Goal: Register for event/course

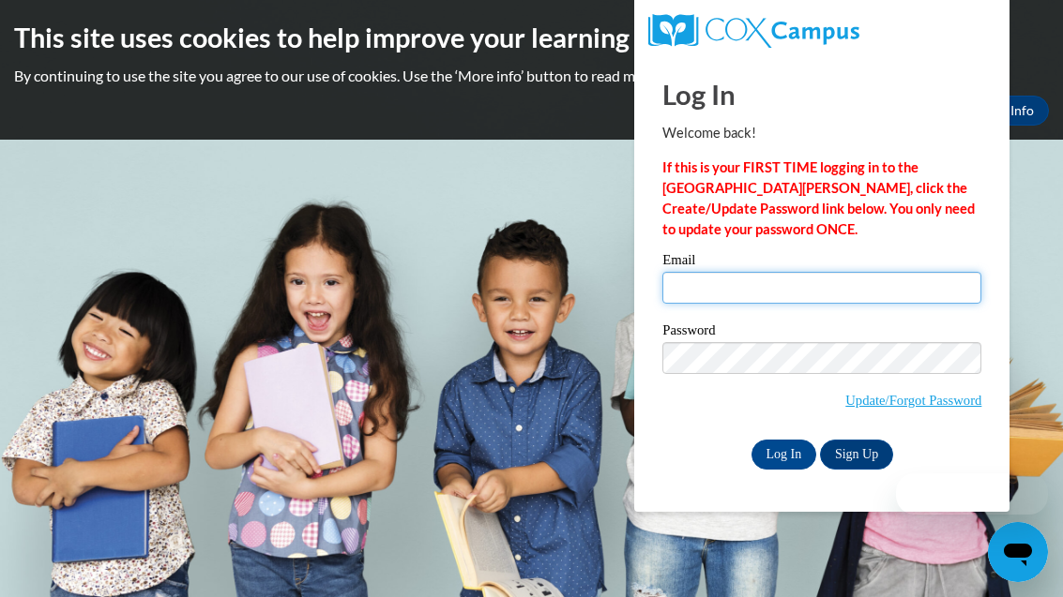
type input "[EMAIL_ADDRESS][DOMAIN_NAME]"
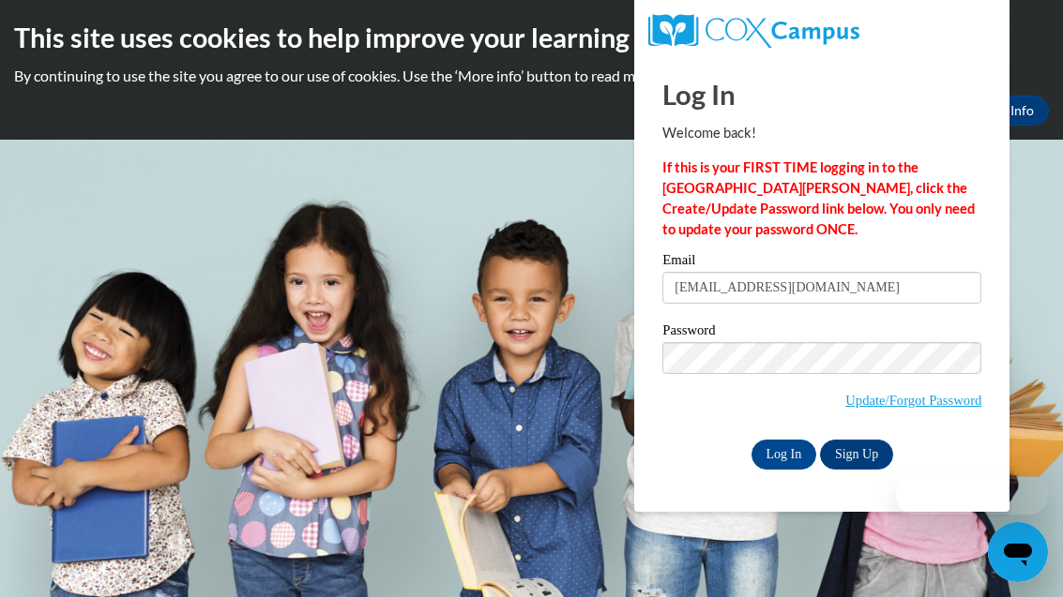
click at [783, 453] on input "Log In" at bounding box center [784, 455] width 66 height 30
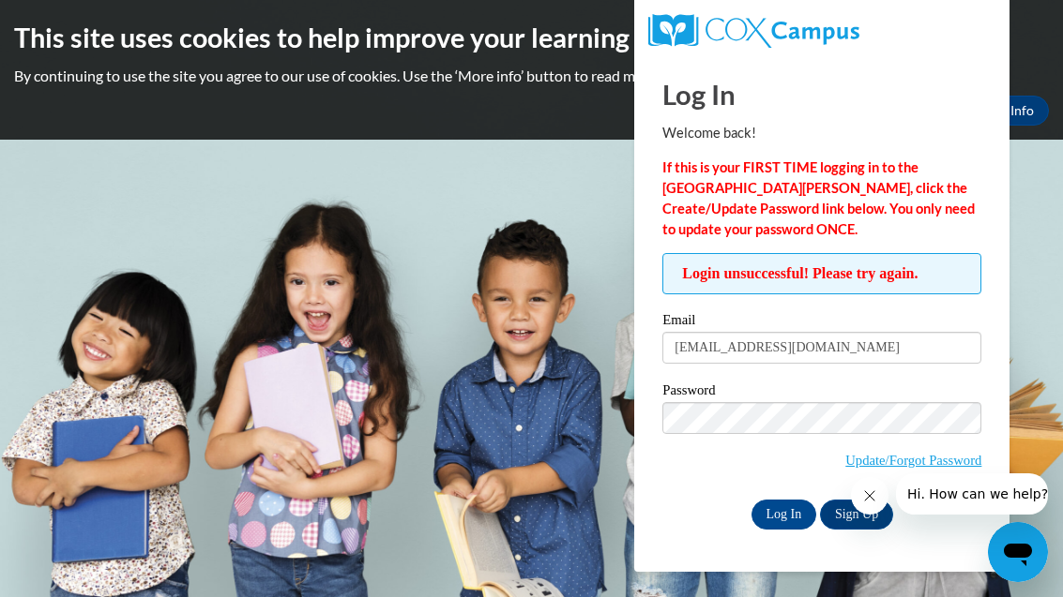
click at [788, 520] on input "Log In" at bounding box center [784, 515] width 66 height 30
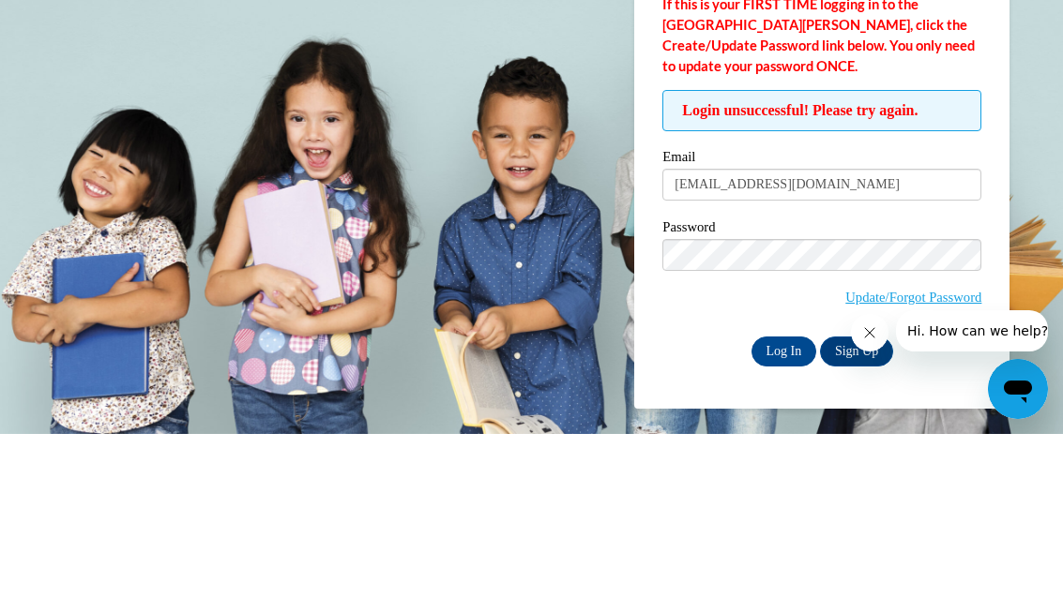
click at [934, 453] on link "Update/Forgot Password" at bounding box center [913, 460] width 136 height 15
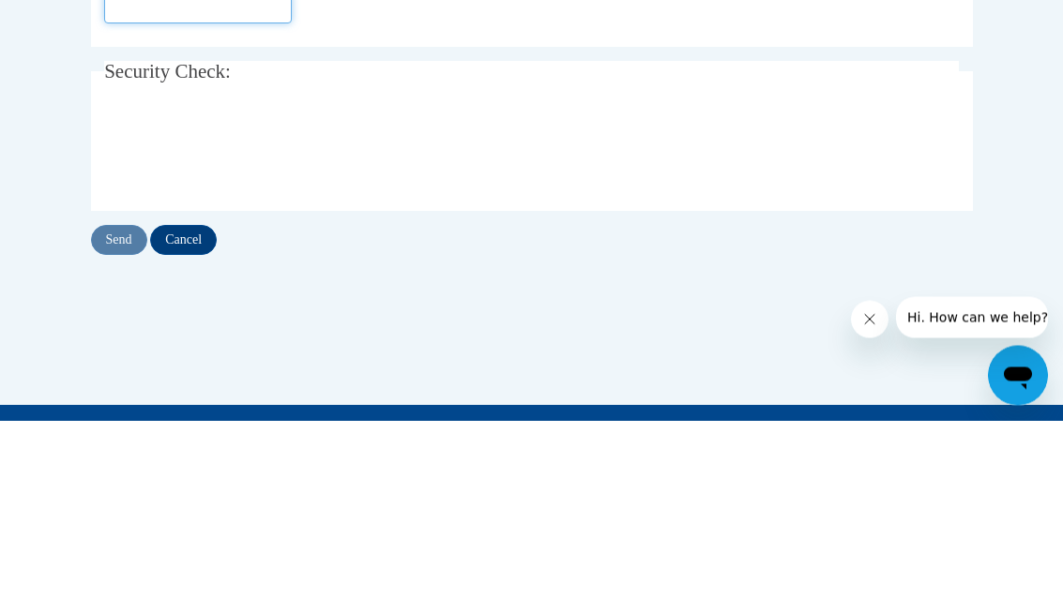
type input "[EMAIL_ADDRESS][DOMAIN_NAME]"
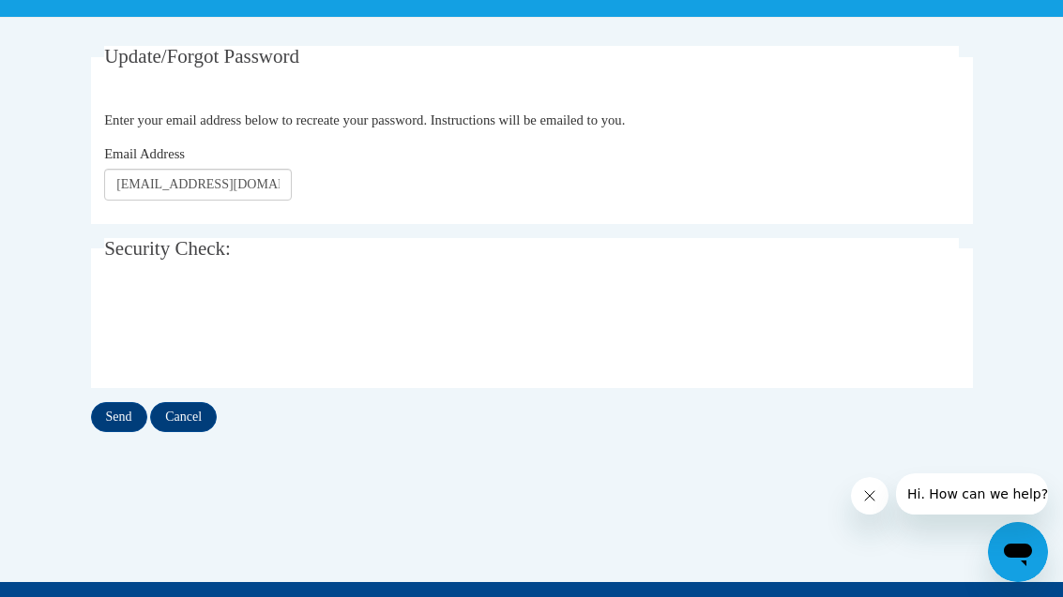
click at [125, 426] on input "Send" at bounding box center [119, 417] width 56 height 30
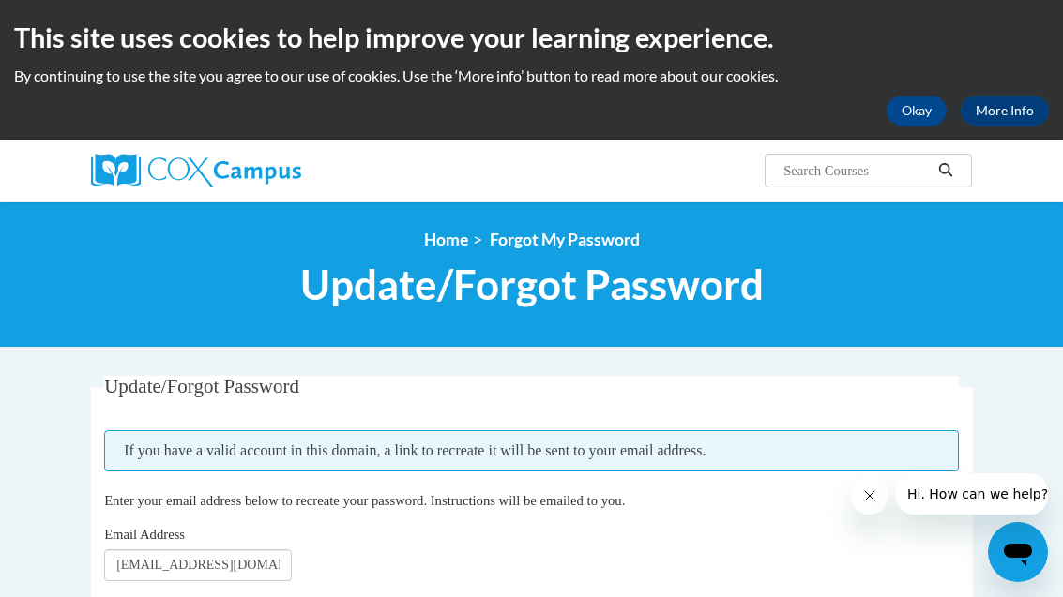
click at [914, 103] on button "Okay" at bounding box center [916, 111] width 60 height 30
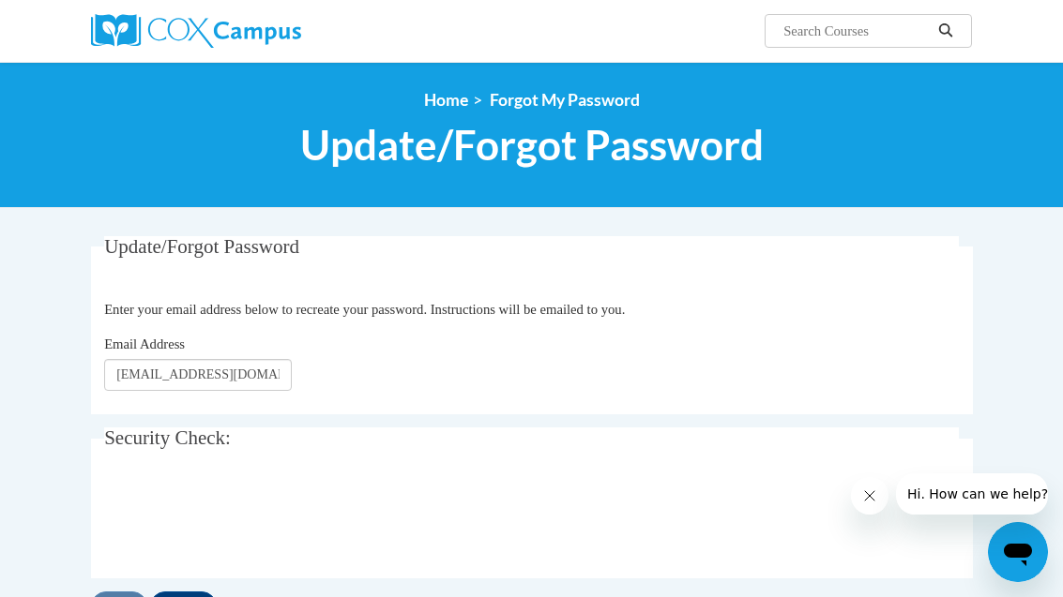
click at [359, 153] on span "Update/Forgot Password" at bounding box center [531, 145] width 463 height 50
click at [437, 95] on link "Home" at bounding box center [446, 100] width 44 height 20
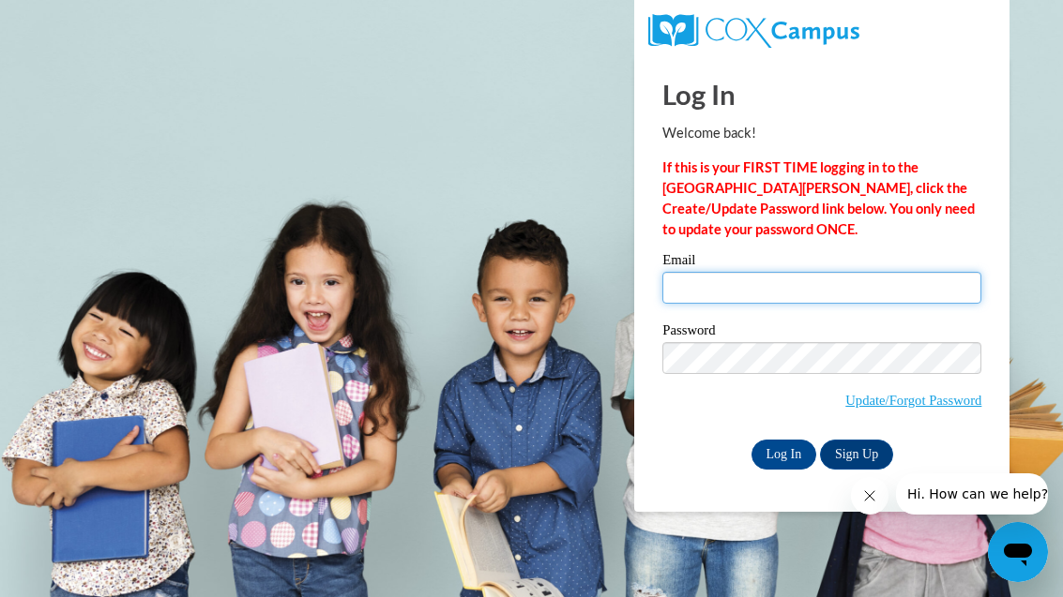
type input "[EMAIL_ADDRESS][DOMAIN_NAME]"
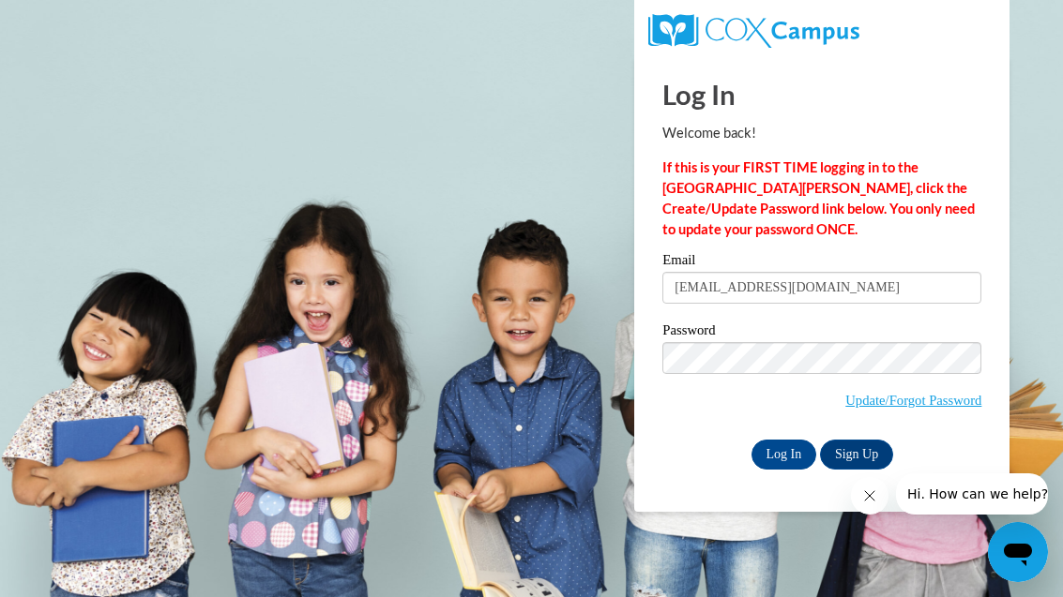
click at [783, 453] on input "Log In" at bounding box center [784, 455] width 66 height 30
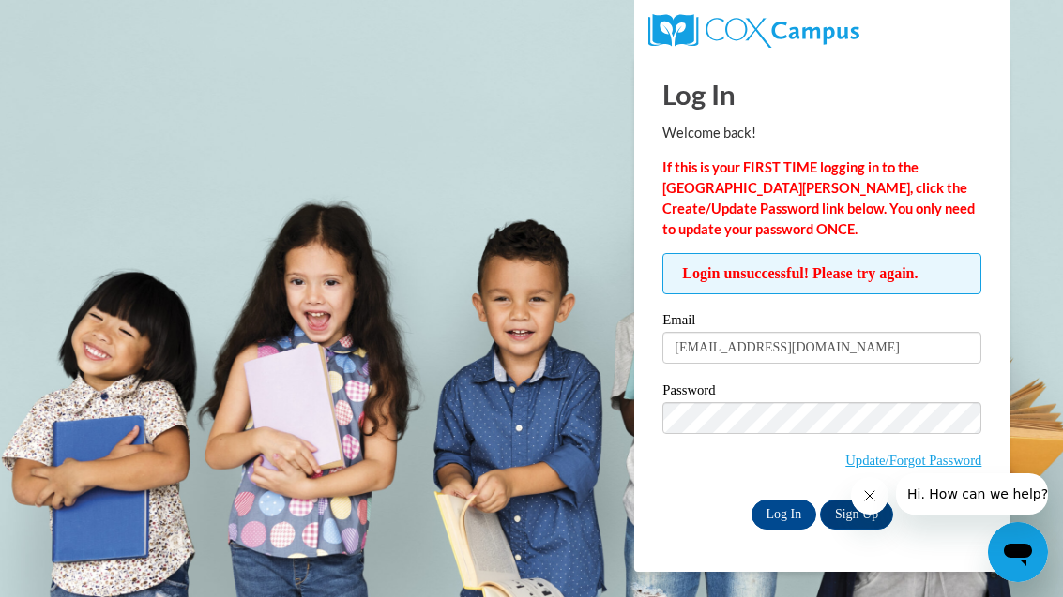
click at [793, 506] on input "Log In" at bounding box center [784, 515] width 66 height 30
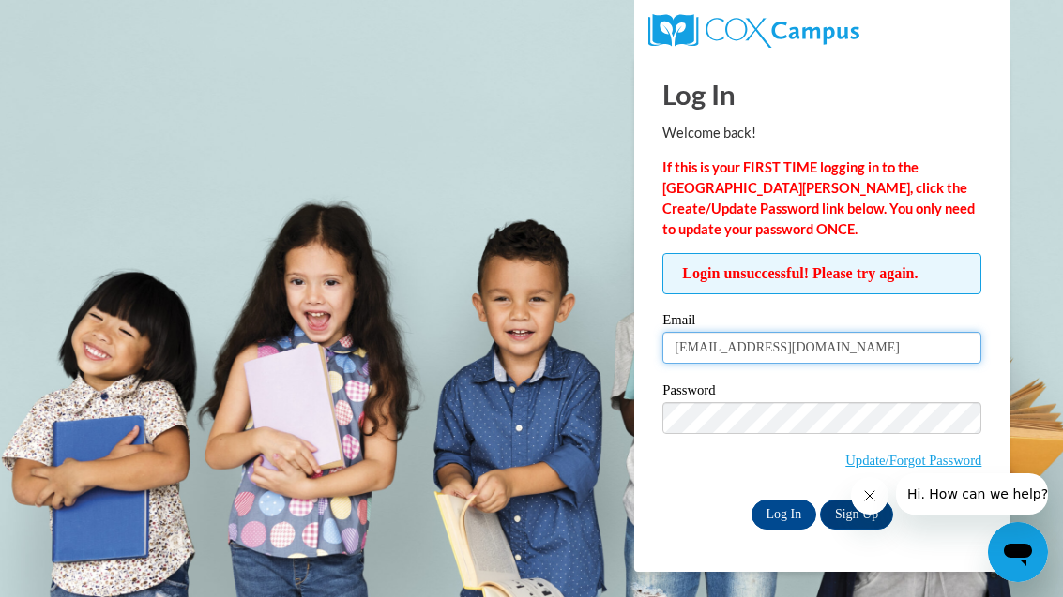
click at [872, 358] on input "brishadaniels14@gmail.com" at bounding box center [821, 348] width 319 height 32
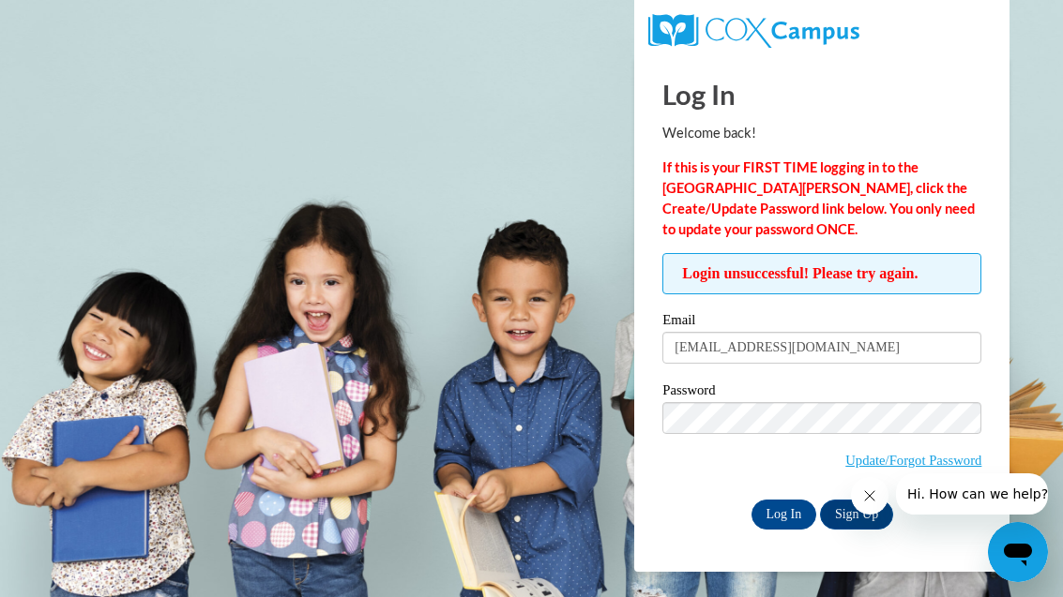
click at [791, 510] on input "Log In" at bounding box center [784, 515] width 66 height 30
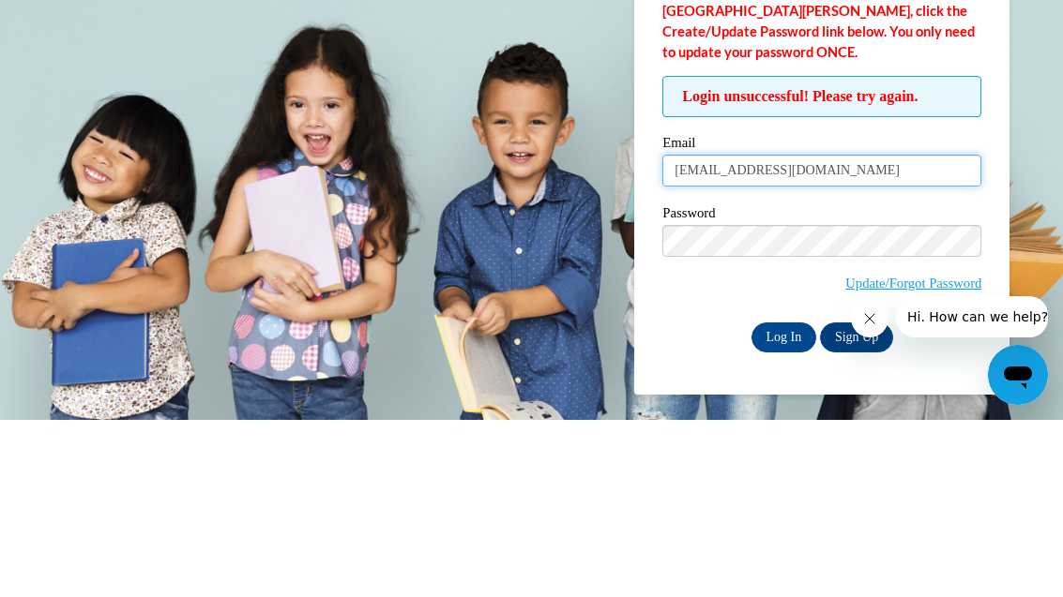
scroll to position [1, 0]
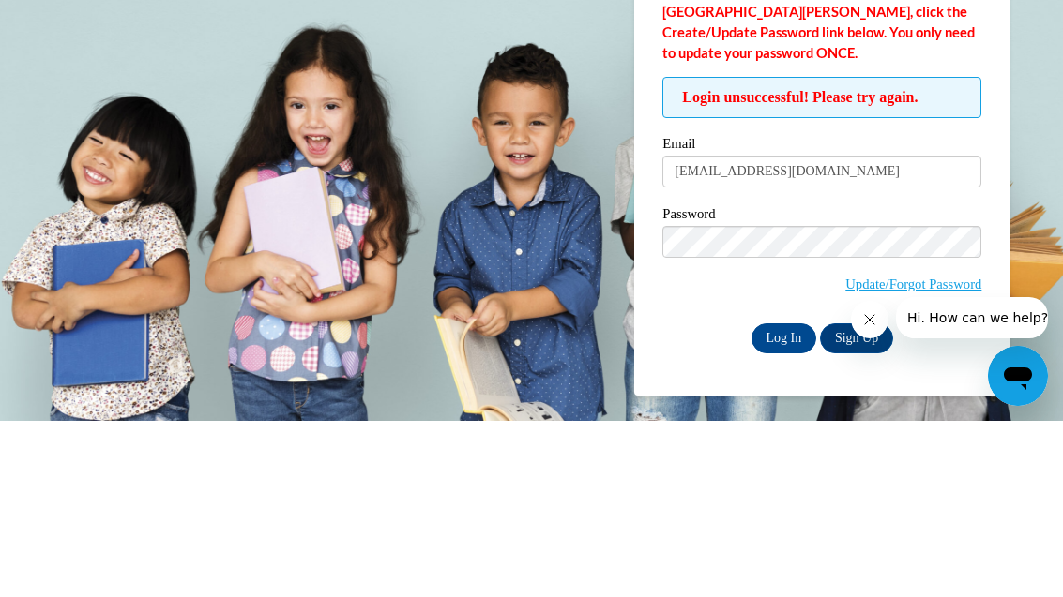
click at [845, 500] on link "Sign Up" at bounding box center [856, 515] width 73 height 30
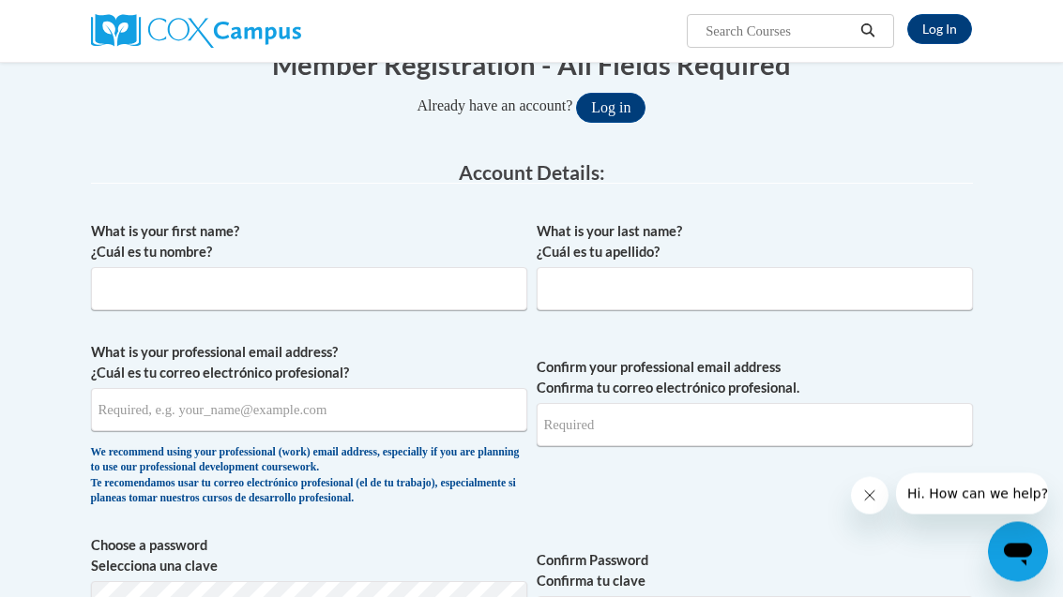
scroll to position [239, 0]
click at [263, 307] on input "What is your first name? ¿Cuál es tu nombre?" at bounding box center [309, 288] width 436 height 43
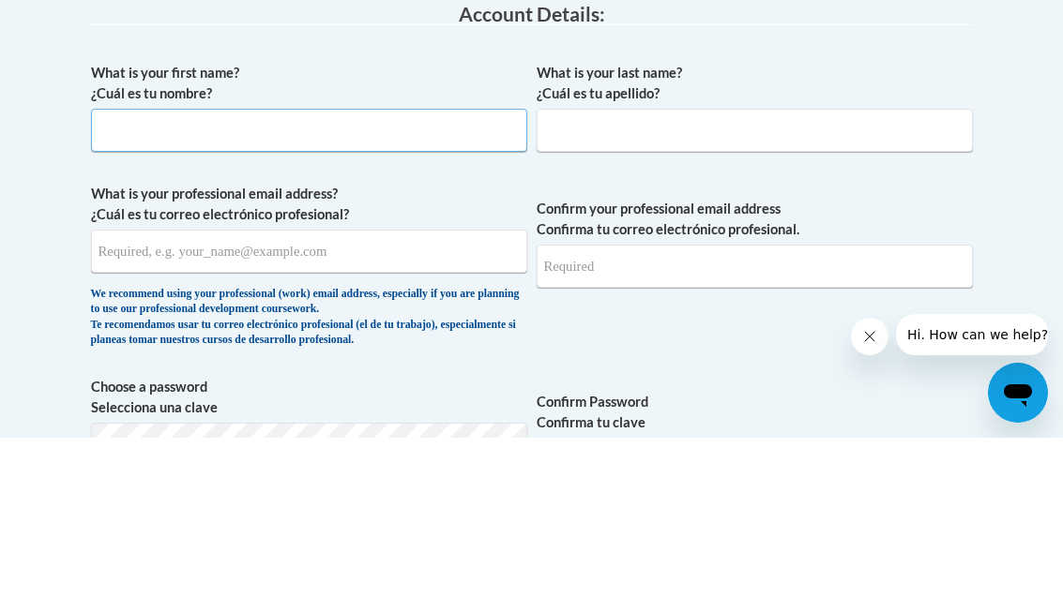
type input "AuBrisha"
click at [778, 268] on input "What is your last name? ¿Cuál es tu apellido?" at bounding box center [755, 289] width 436 height 43
type input "Daniels"
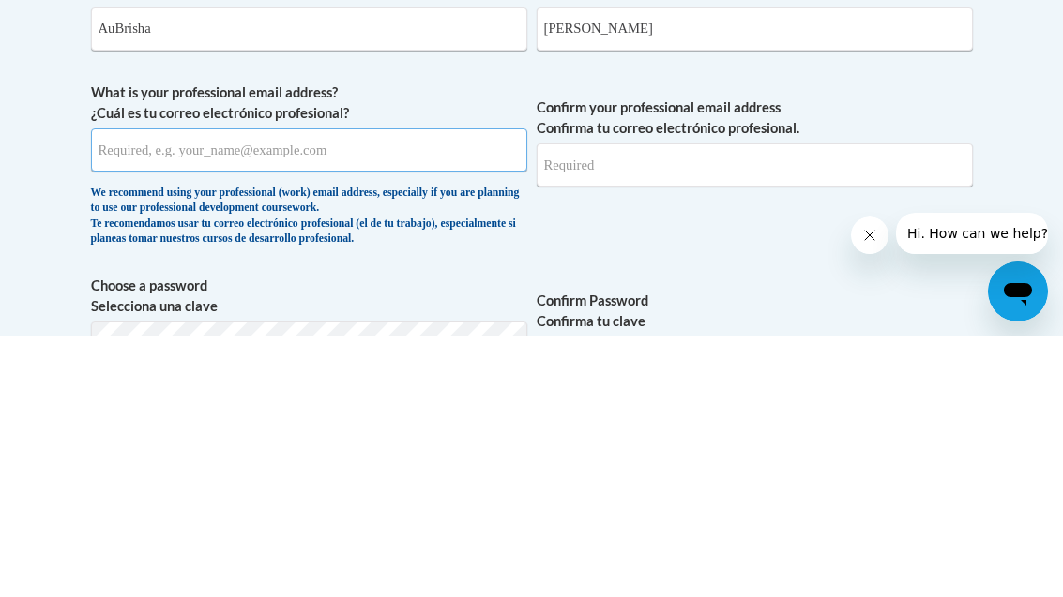
click at [159, 389] on input "What is your professional email address? ¿Cuál es tu correo electrónico profesi…" at bounding box center [309, 410] width 436 height 43
type input "aubrisha.daniels@ndo.org"
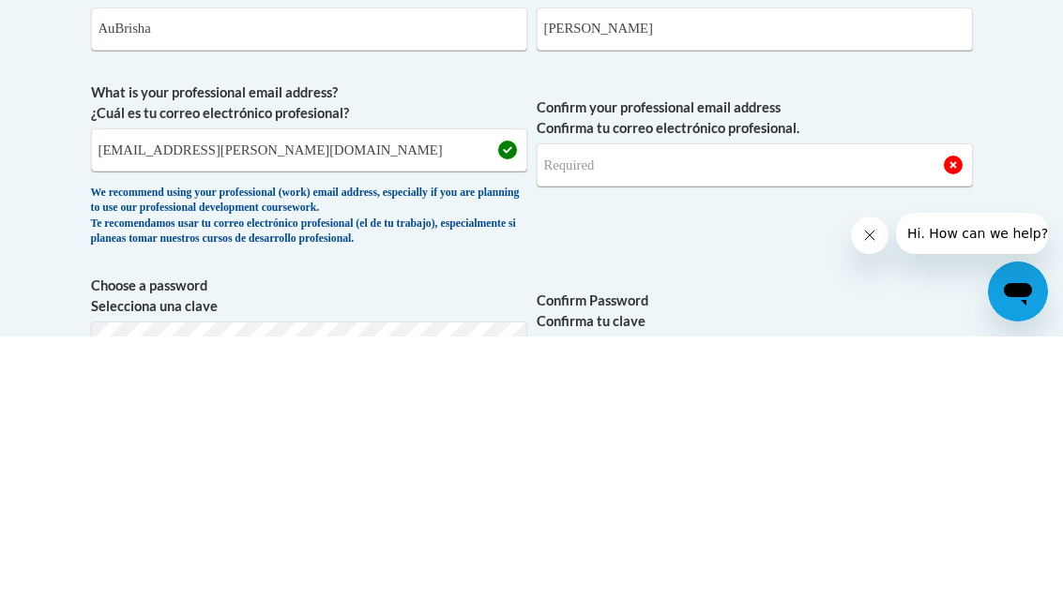
click at [737, 404] on input "Confirm your professional email address Confirma tu correo electrónico profesio…" at bounding box center [755, 425] width 436 height 43
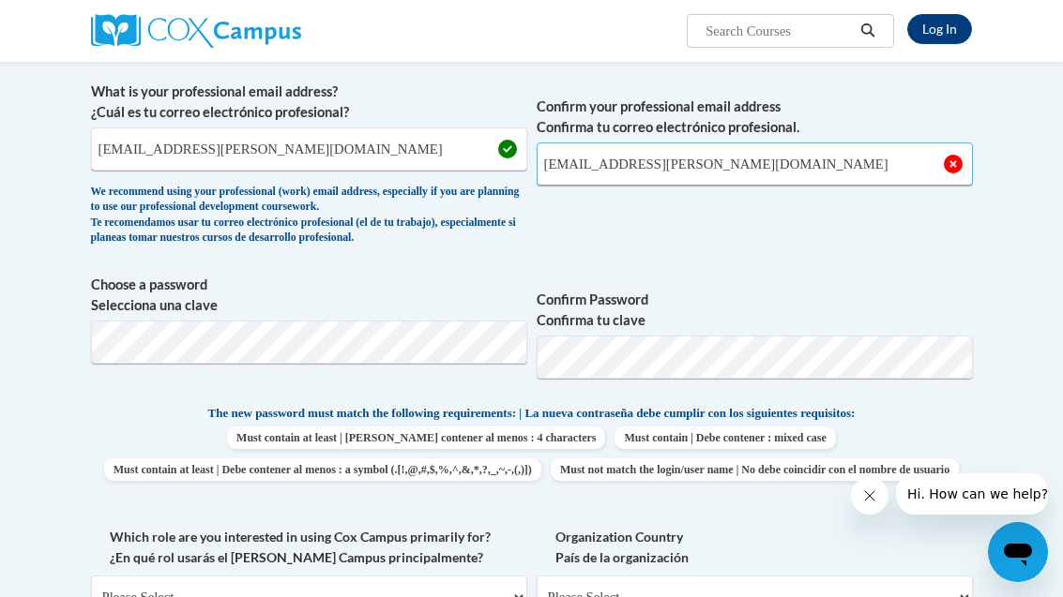
type input "aubrisha.daniels@ndo.org"
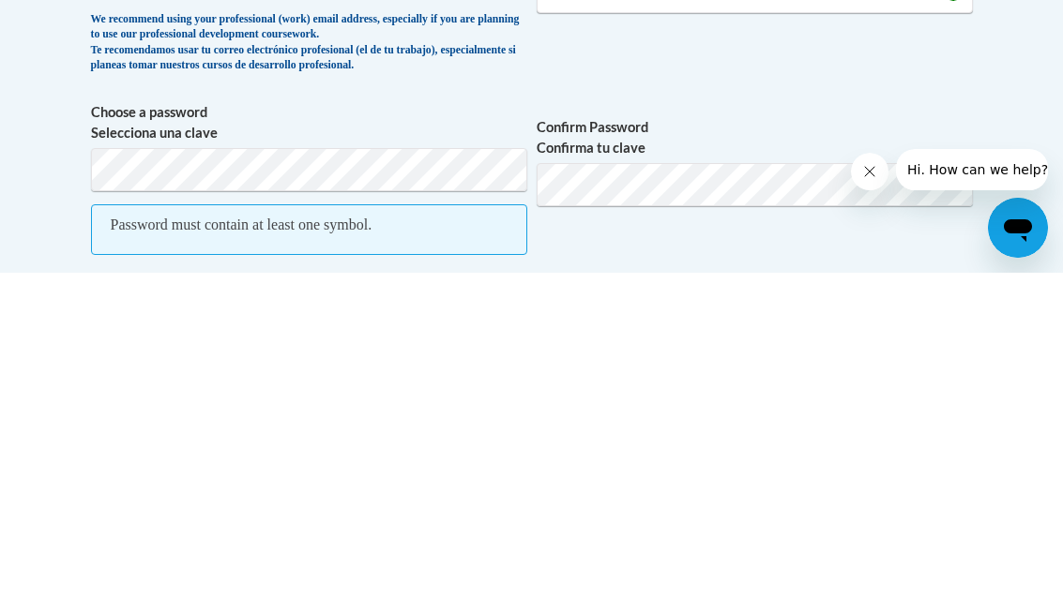
scroll to position [673, 0]
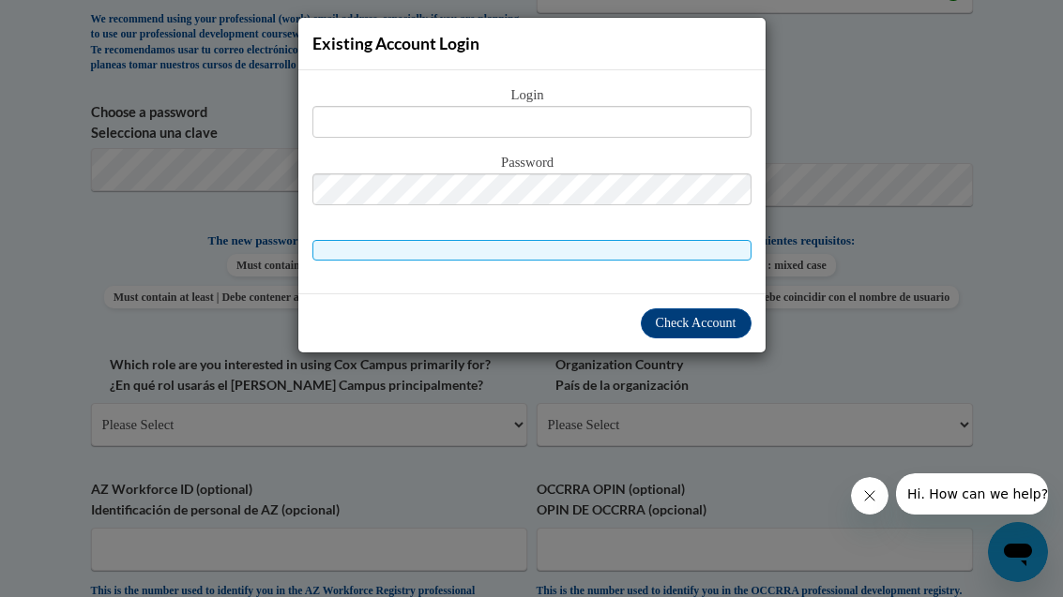
click at [953, 345] on div "Existing Account Login Login Password" at bounding box center [531, 298] width 1063 height 597
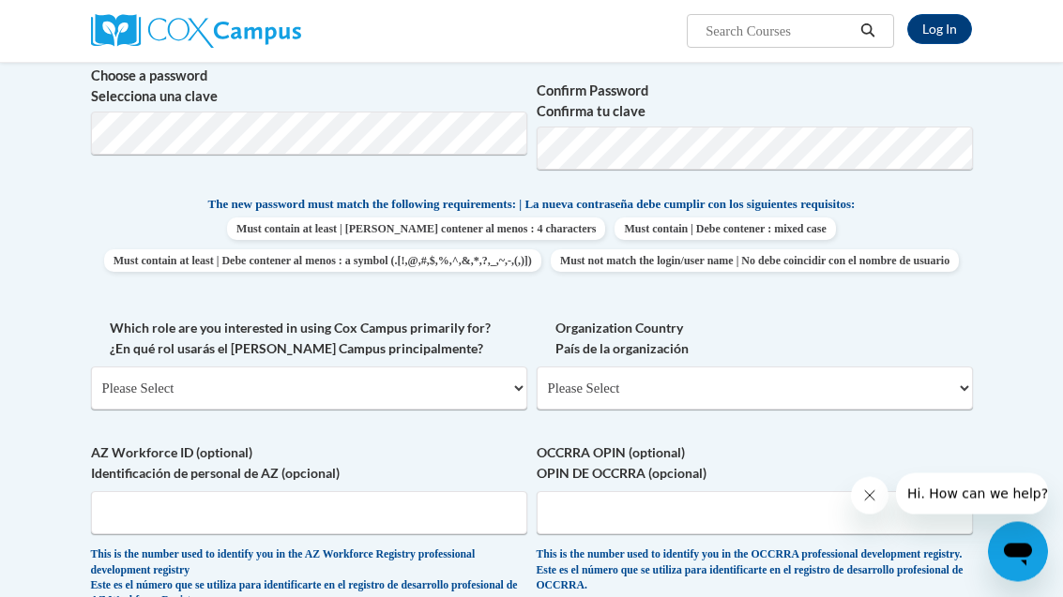
scroll to position [709, 0]
click at [204, 384] on select "Please Select College/University | Colegio/Universidad Community/Nonprofit Part…" at bounding box center [309, 388] width 436 height 43
select select "fbf2d438-af2f-41f8-98f1-81c410e29de3"
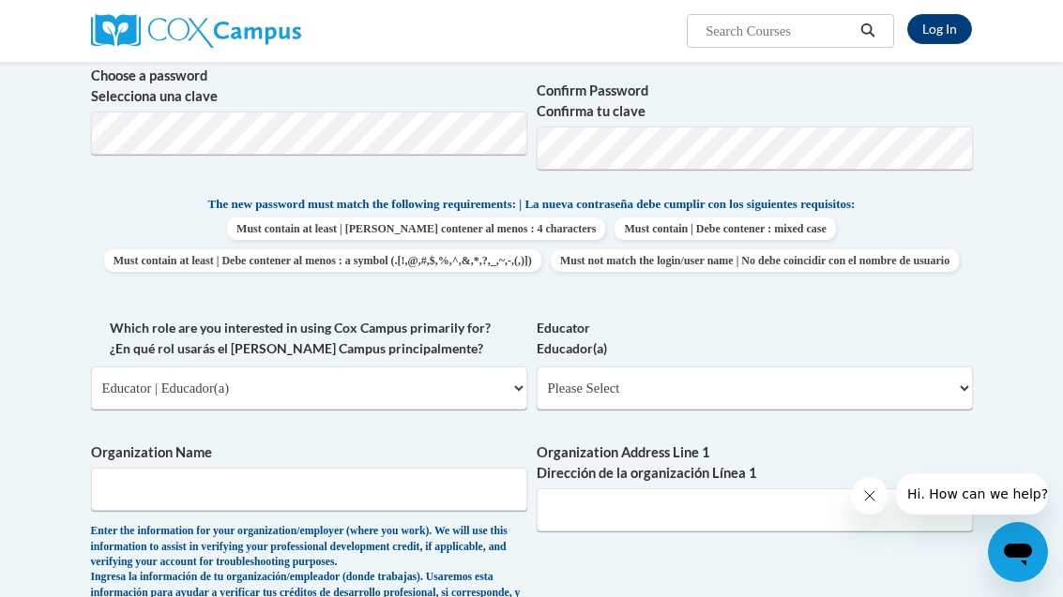
click at [944, 387] on select "Please Select Early Learning/Daycare Teacher/Family Home Care Provider | Maestr…" at bounding box center [755, 388] width 436 height 43
select select "67563ca1-16dc-4830-a7b3-94a34bed3689"
click at [370, 491] on input "Organization Name" at bounding box center [309, 489] width 436 height 43
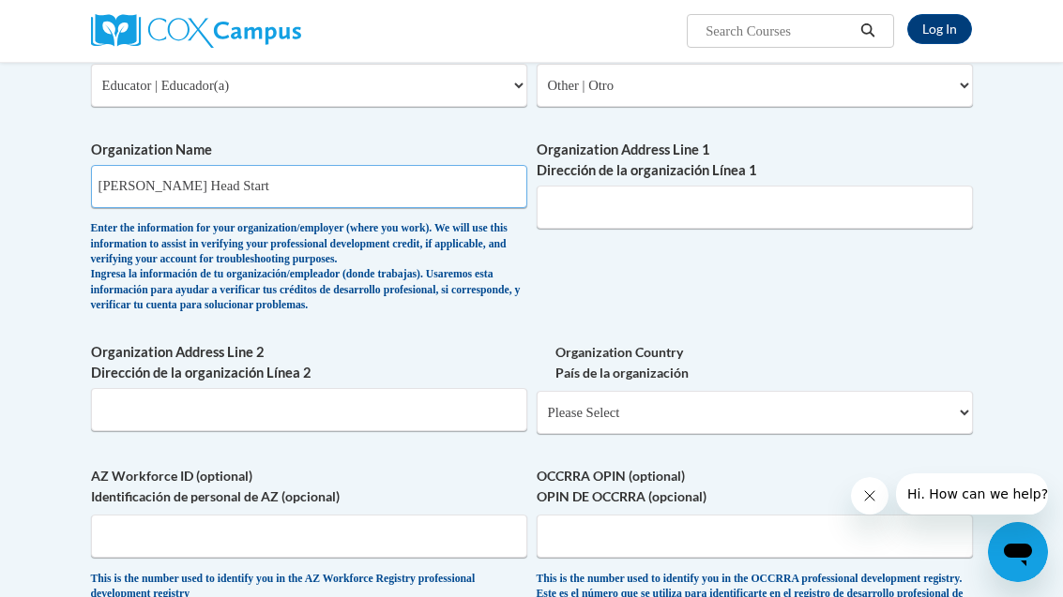
scroll to position [1007, 0]
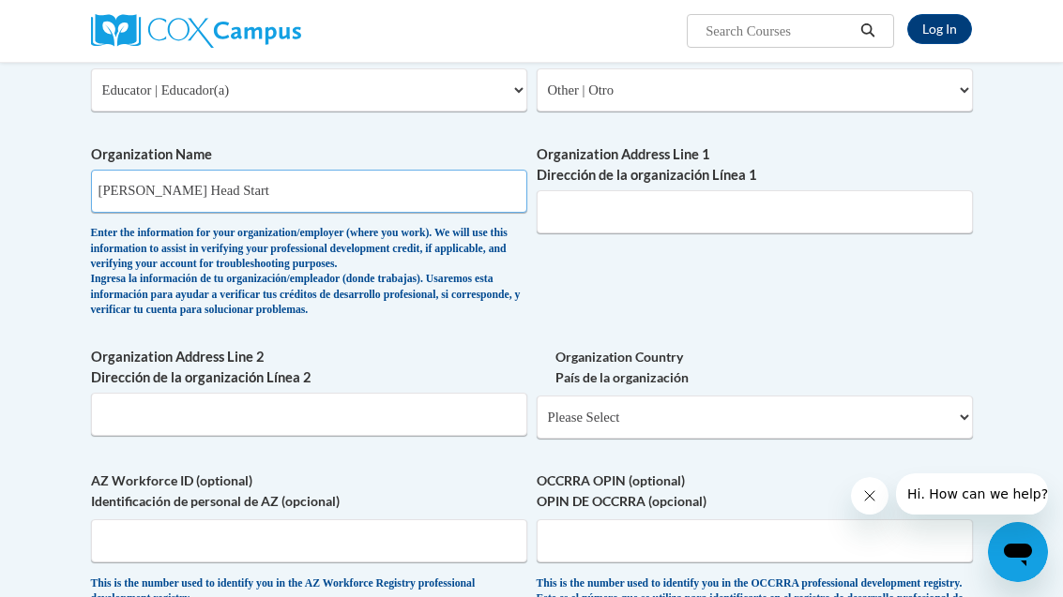
type input "Gilder Head Start"
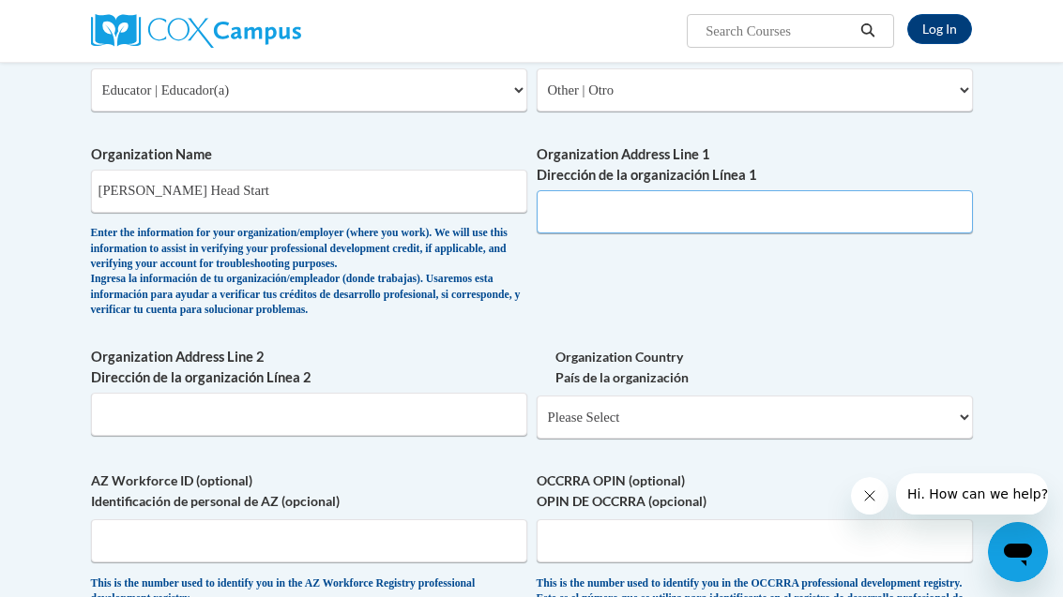
click at [752, 205] on input "Organization Address Line 1 Dirección de la organización Línea 1" at bounding box center [755, 211] width 436 height 43
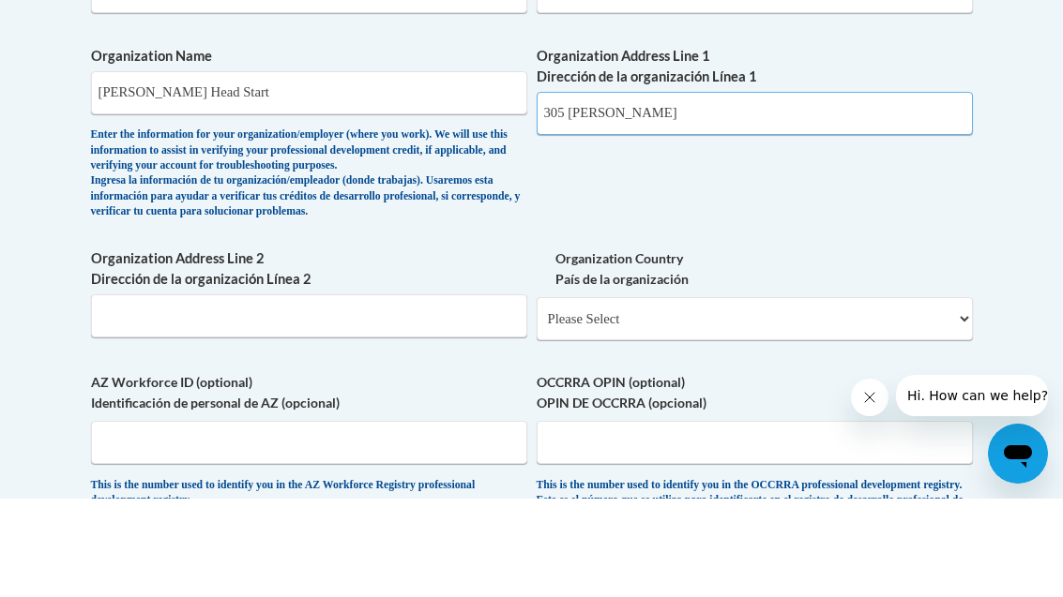
scroll to position [1106, 0]
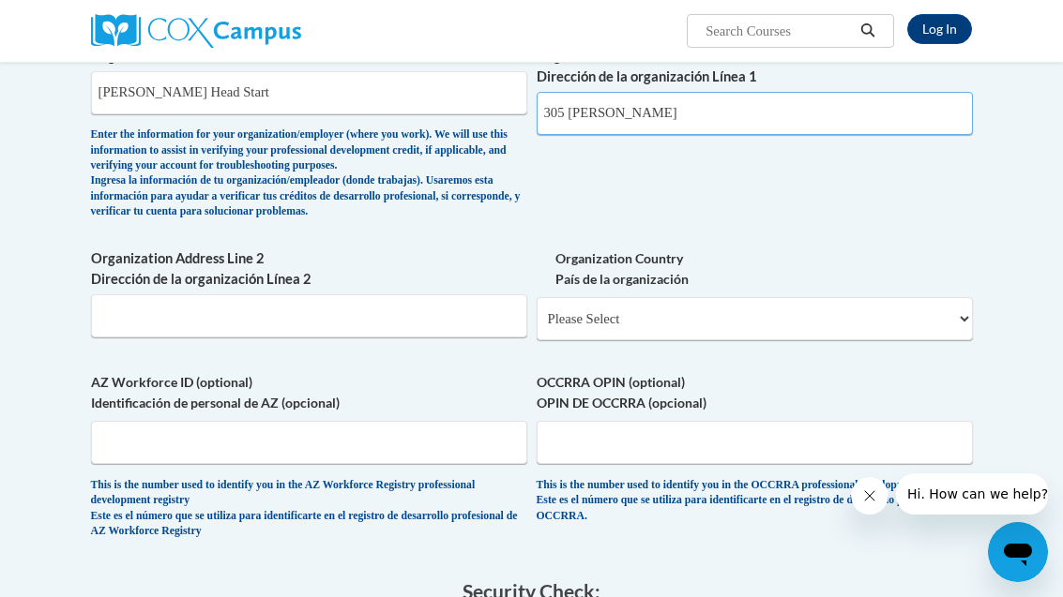
click at [861, 107] on input "305 Calvin" at bounding box center [755, 113] width 436 height 43
click at [679, 105] on input "305 Calvin Jackson Dr Ellija,Ga 30536" at bounding box center [755, 113] width 436 height 43
click at [687, 102] on input "305 Calvin Jackson Dr Ellija,Ga 30536" at bounding box center [755, 113] width 436 height 43
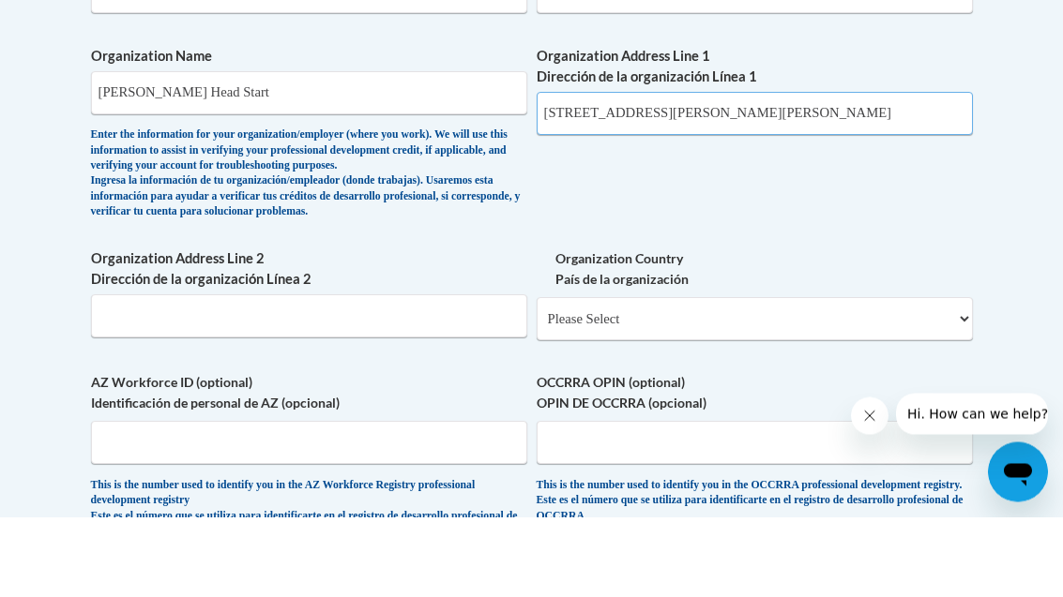
scroll to position [996, 0]
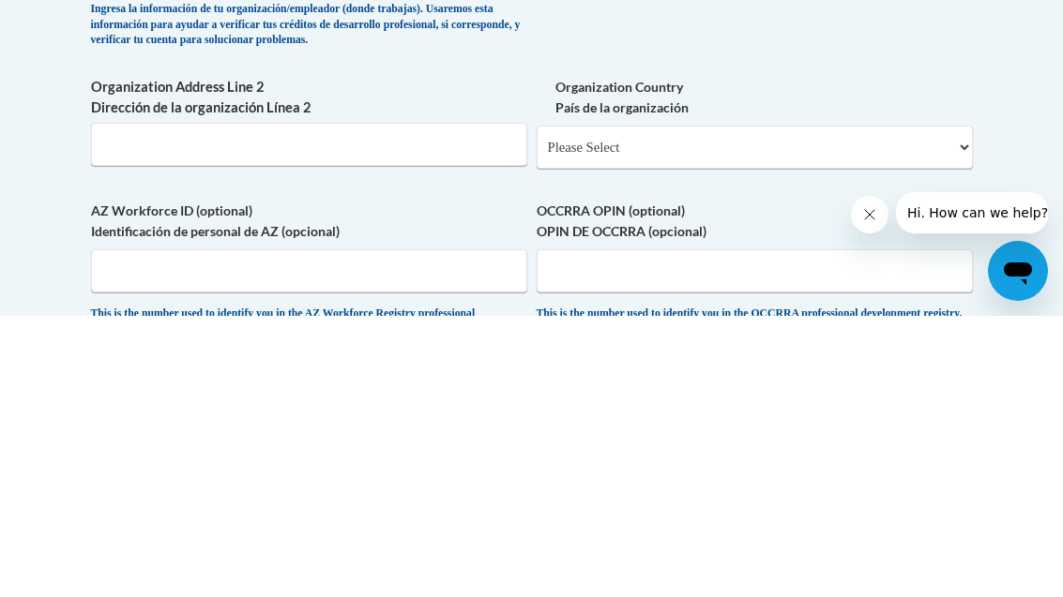
type input "305 Calvin Jackson Dr Ellijay,Ga 30536"
click at [965, 407] on select "Please Select United States | Estados Unidos Outside of the United States | Fue…" at bounding box center [755, 428] width 436 height 43
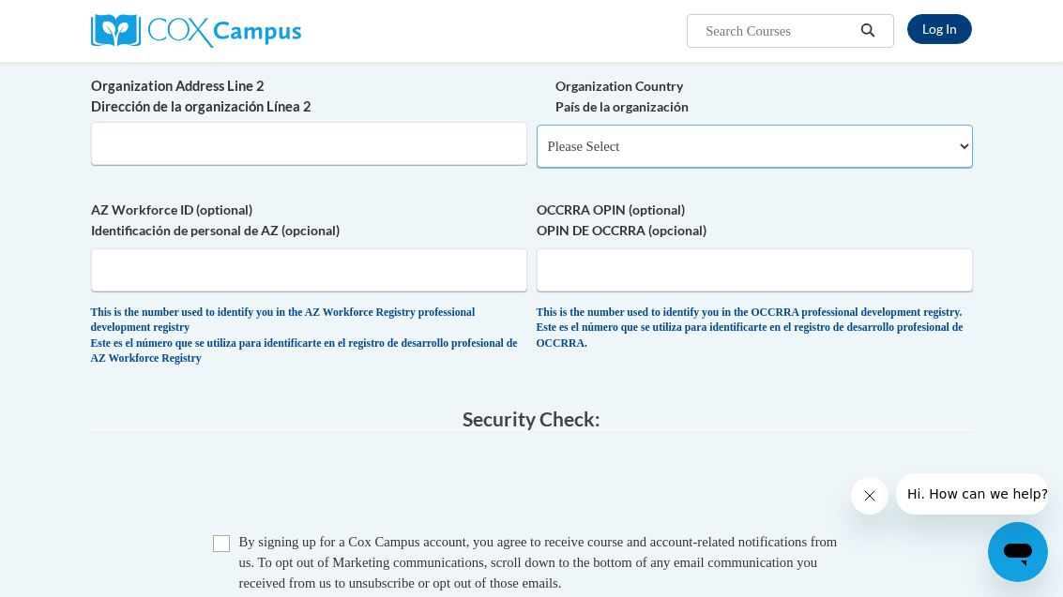
select select "ad49bcad-a171-4b2e-b99c-48b446064914"
select select
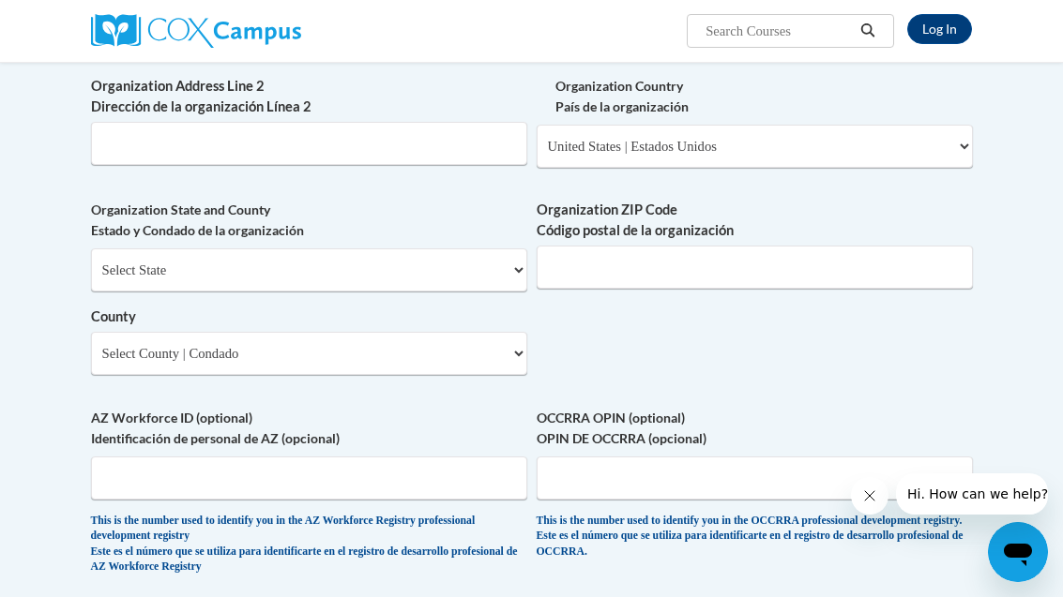
click at [158, 249] on select "Select State Alabama Alaska Arizona Arkansas California Colorado Connecticut De…" at bounding box center [309, 270] width 436 height 43
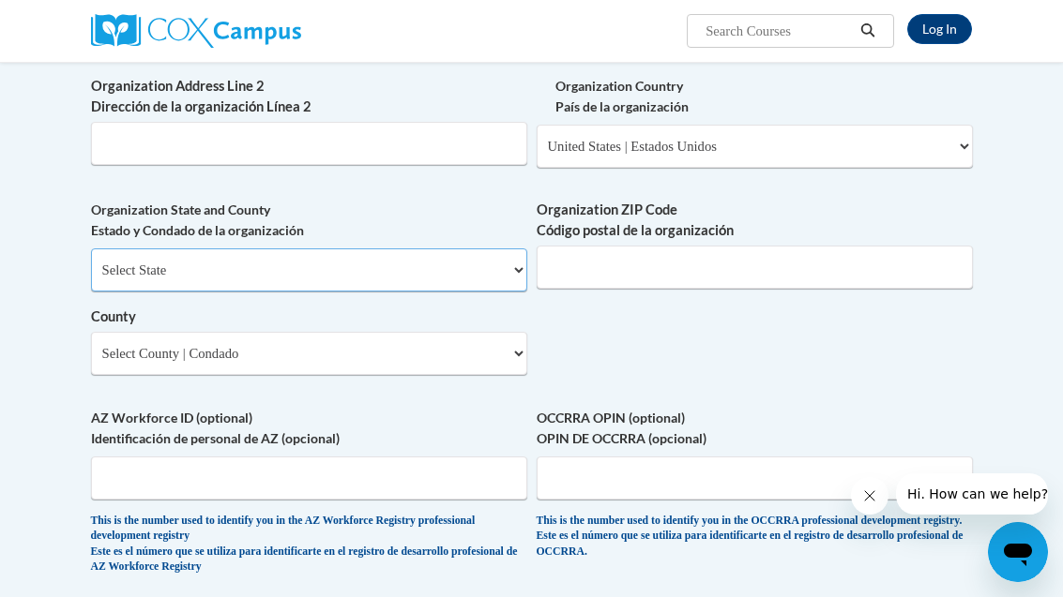
select select "Georgia"
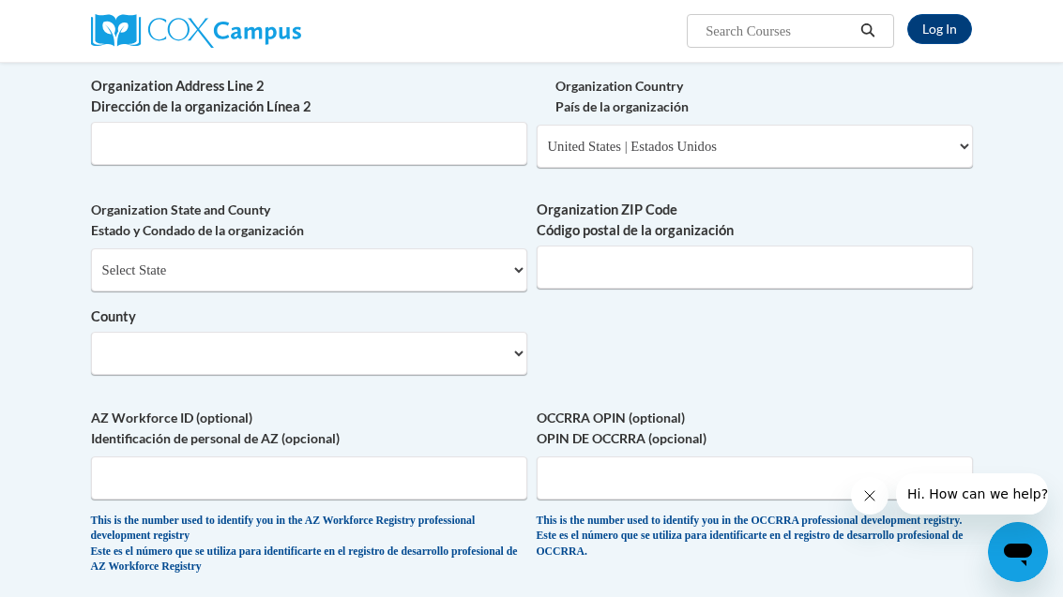
click at [219, 332] on select "County" at bounding box center [309, 353] width 436 height 43
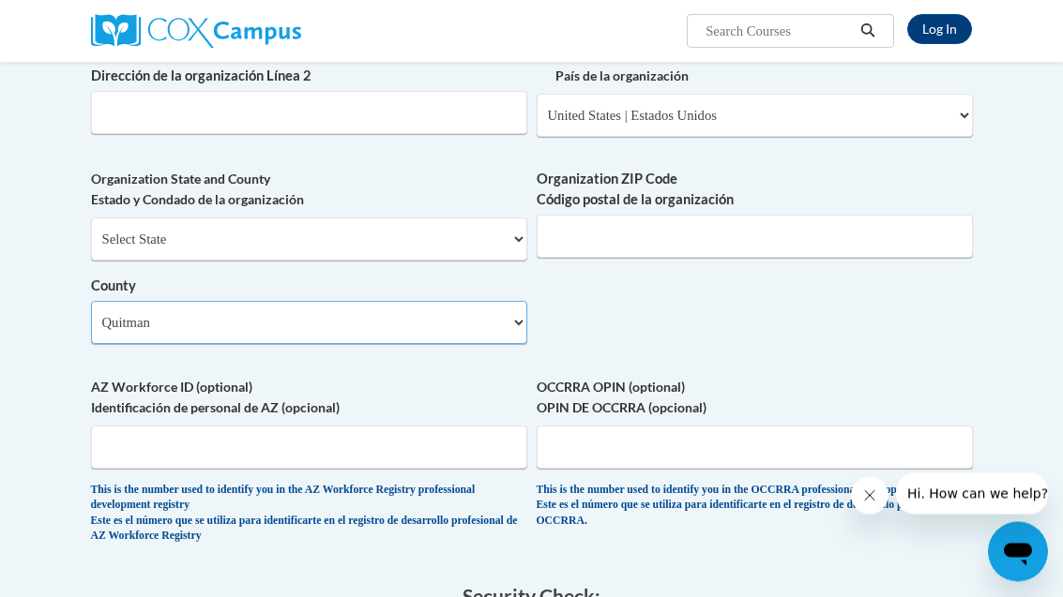
scroll to position [1337, 0]
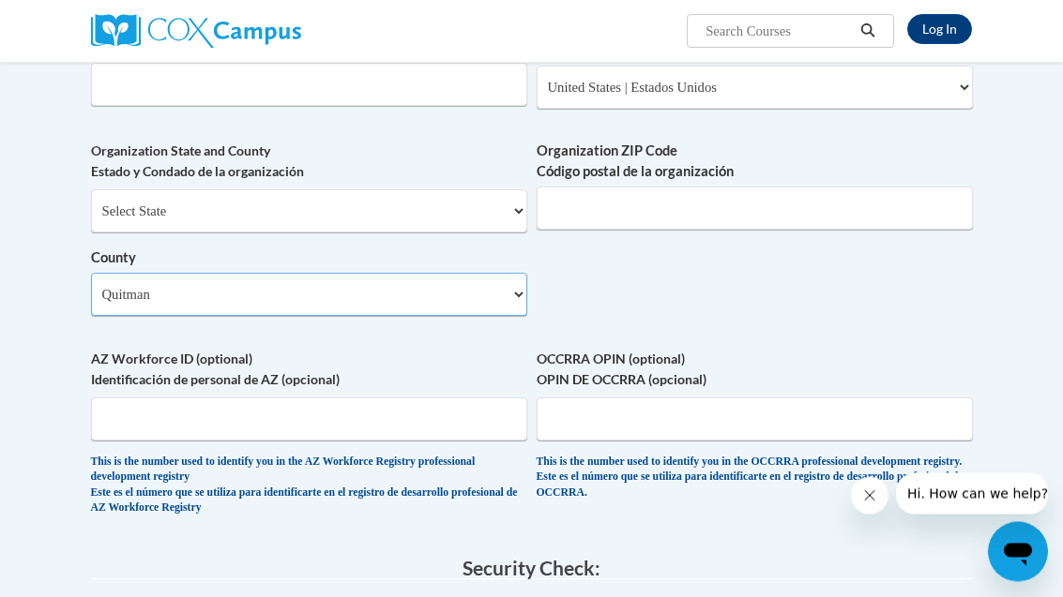
click at [418, 274] on select "Select County Appling Atkinson Bacon Baker Baldwin Banks Barrow Bartow Ben Hill…" at bounding box center [309, 295] width 436 height 43
select select "Gilmer"
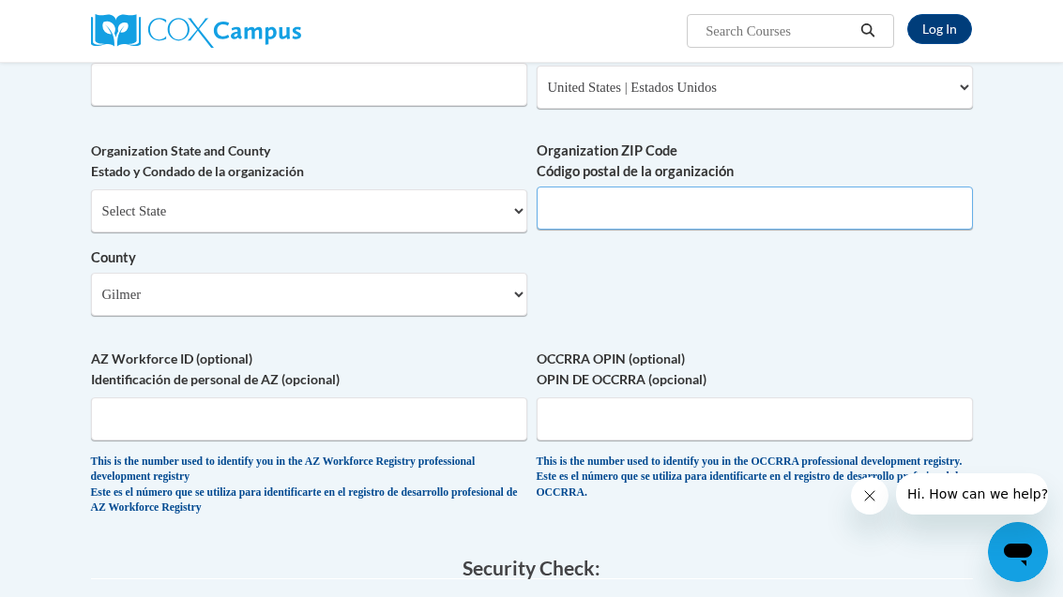
click at [734, 200] on input "Organization ZIP Code Código postal de la organización" at bounding box center [755, 208] width 436 height 43
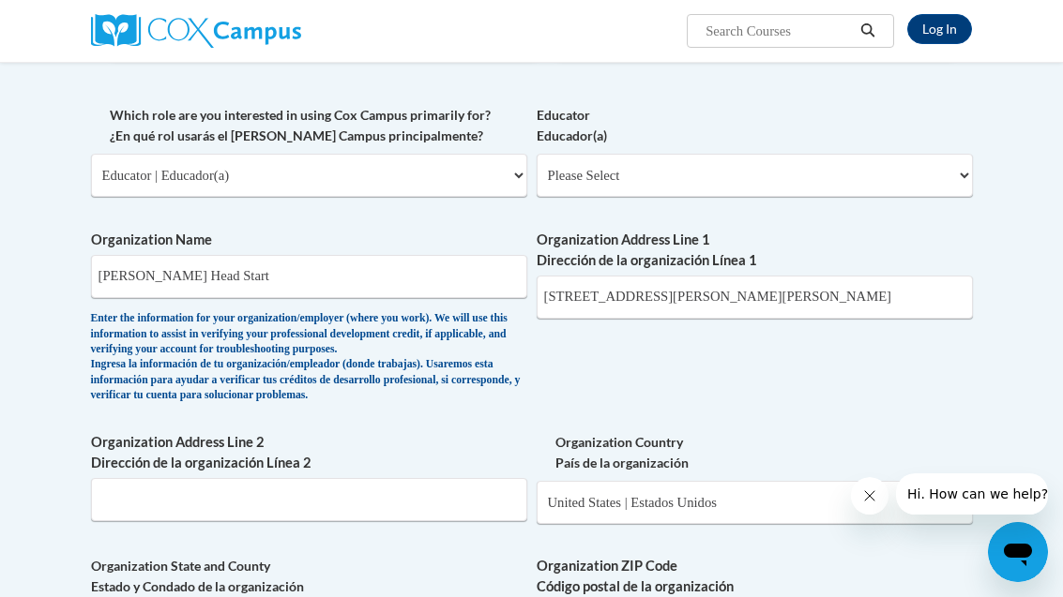
scroll to position [917, 0]
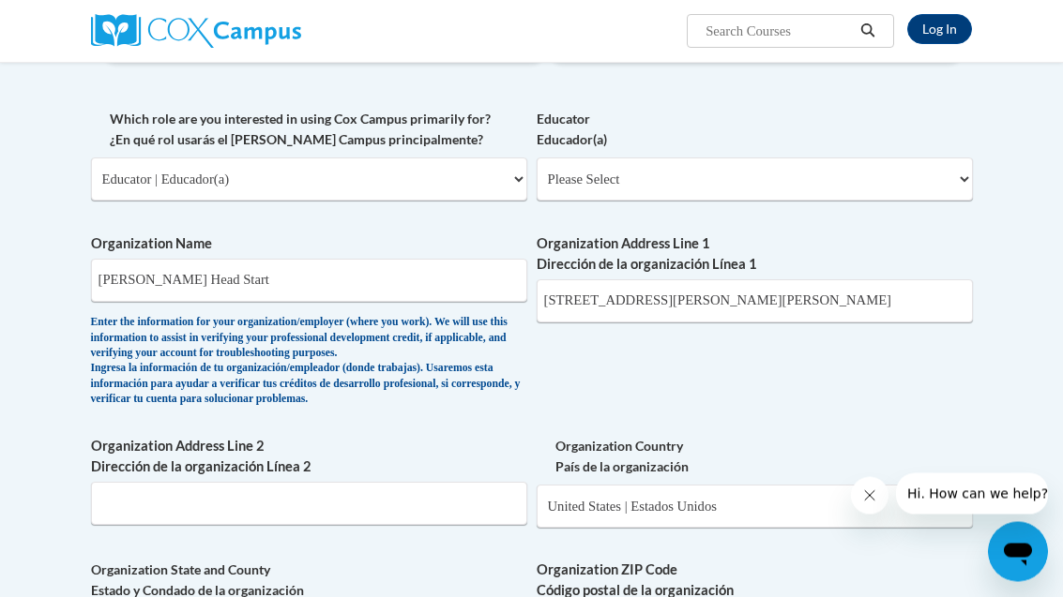
type input "30536"
click at [882, 288] on input "305 Calvin Jackson Dr Ellijay,Ga 30536" at bounding box center [755, 301] width 436 height 43
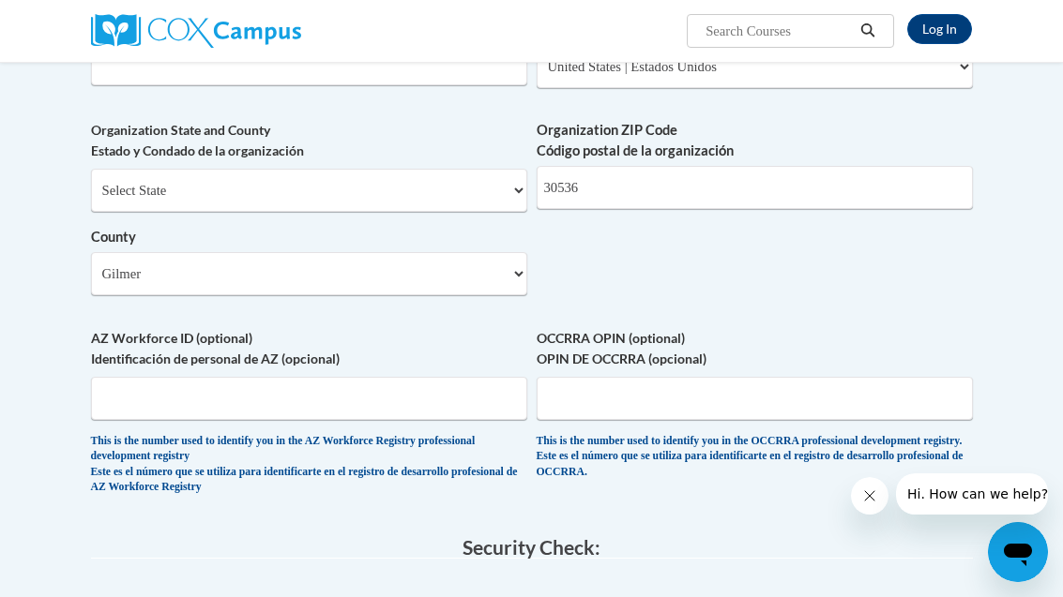
scroll to position [1478, 0]
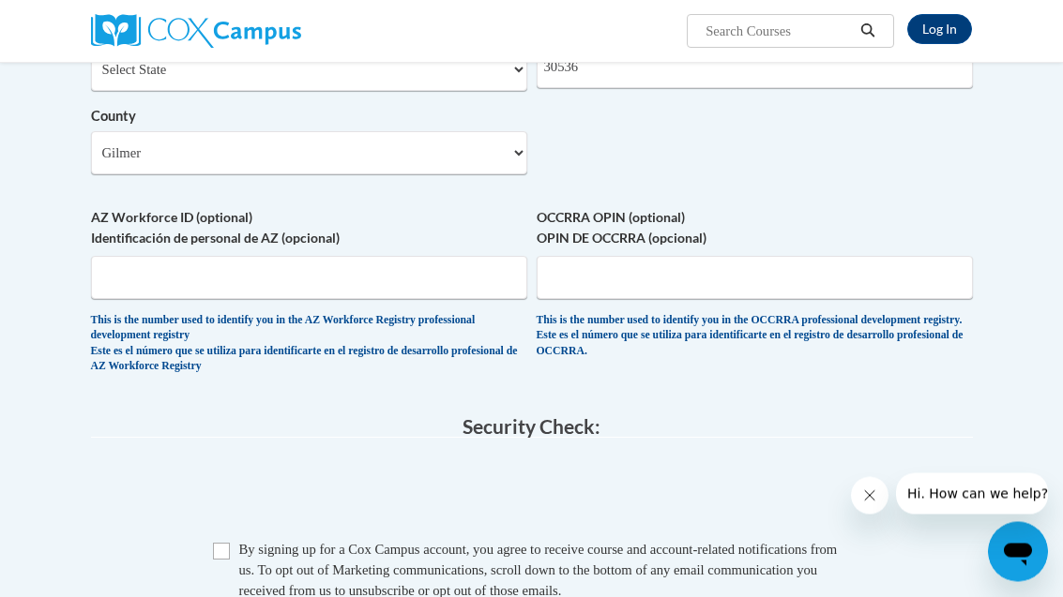
type input "305 Calvin Jackson Dr"
click at [217, 544] on input "Checkbox" at bounding box center [221, 552] width 17 height 17
checkbox input "true"
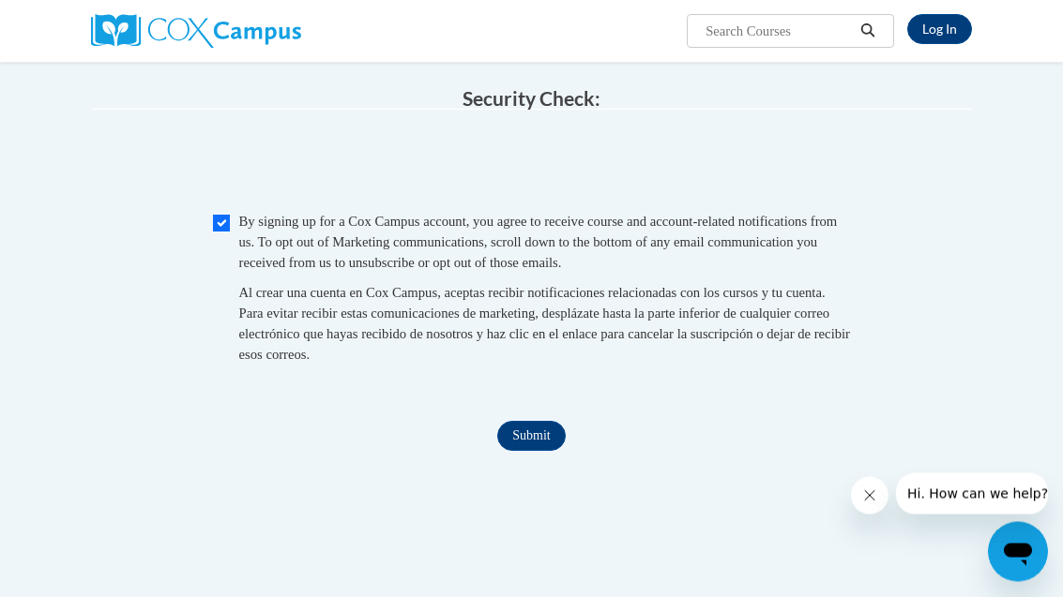
click at [543, 422] on input "Submit" at bounding box center [531, 437] width 68 height 30
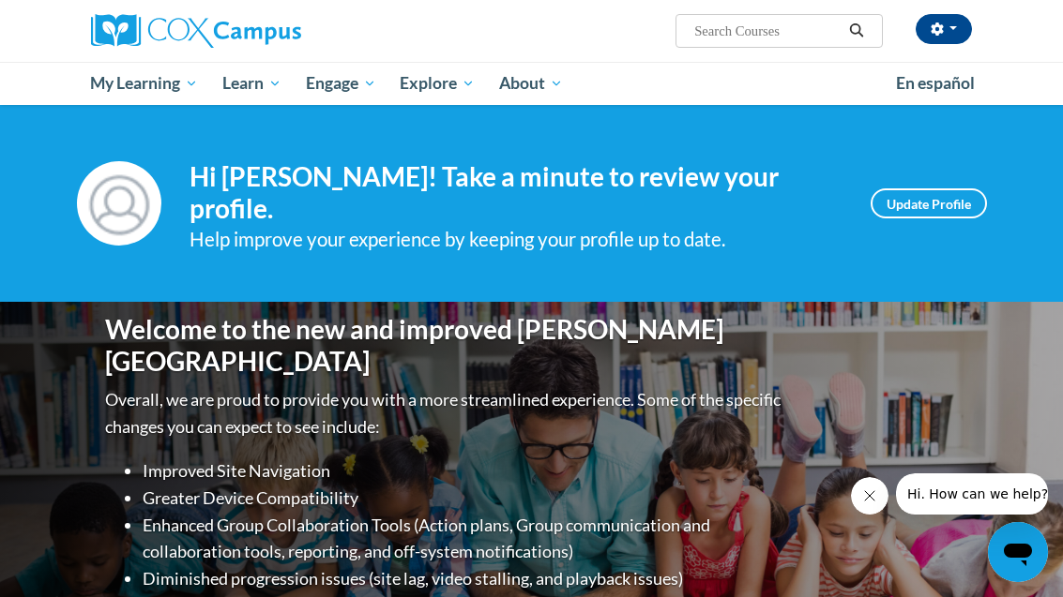
click at [943, 214] on link "Update Profile" at bounding box center [928, 204] width 116 height 30
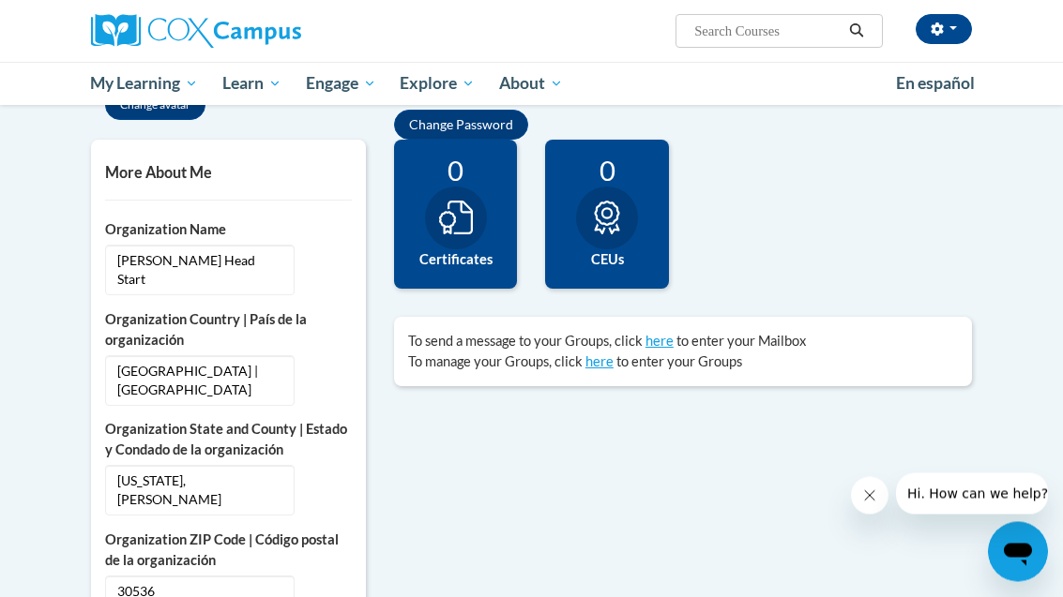
scroll to position [406, 0]
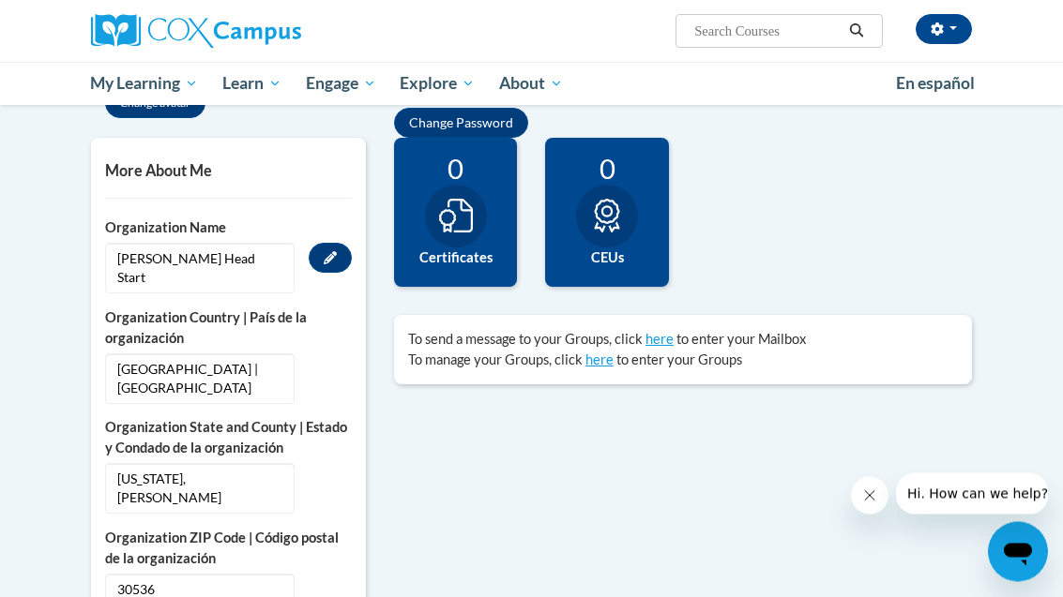
click at [324, 252] on icon "Custom profile fields" at bounding box center [330, 258] width 13 height 13
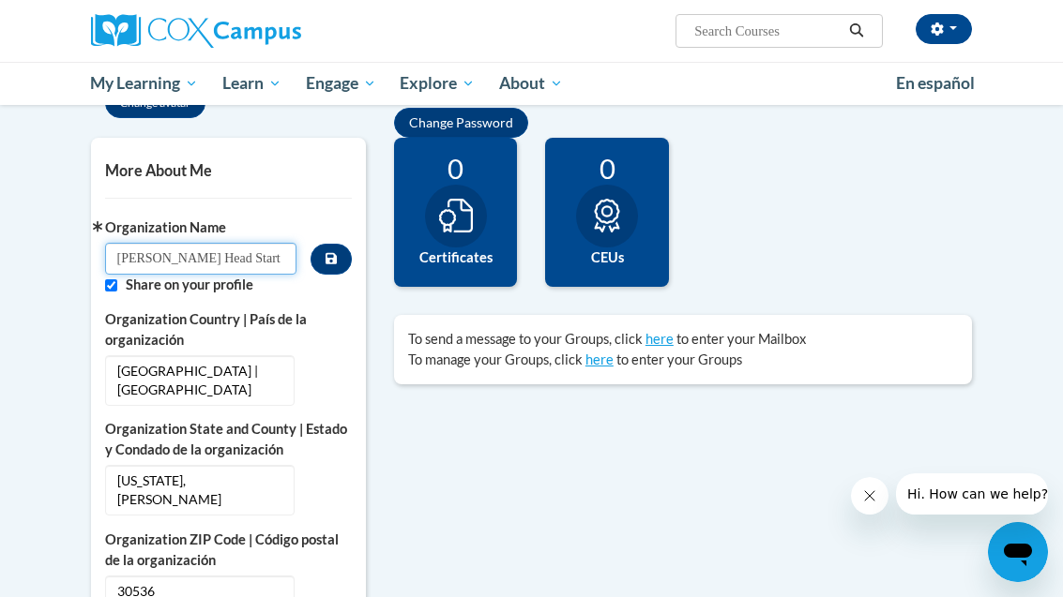
click at [219, 249] on input "Gilder Head Start" at bounding box center [200, 259] width 191 height 32
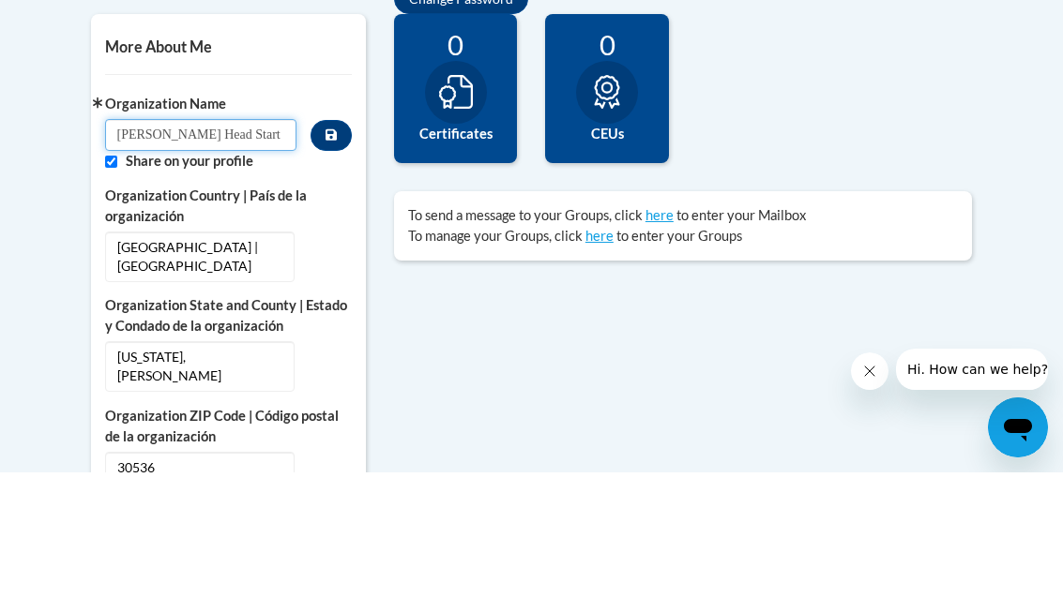
type input "Gilmer Head Start"
click at [326, 254] on icon "Custom profile fields" at bounding box center [330, 259] width 11 height 11
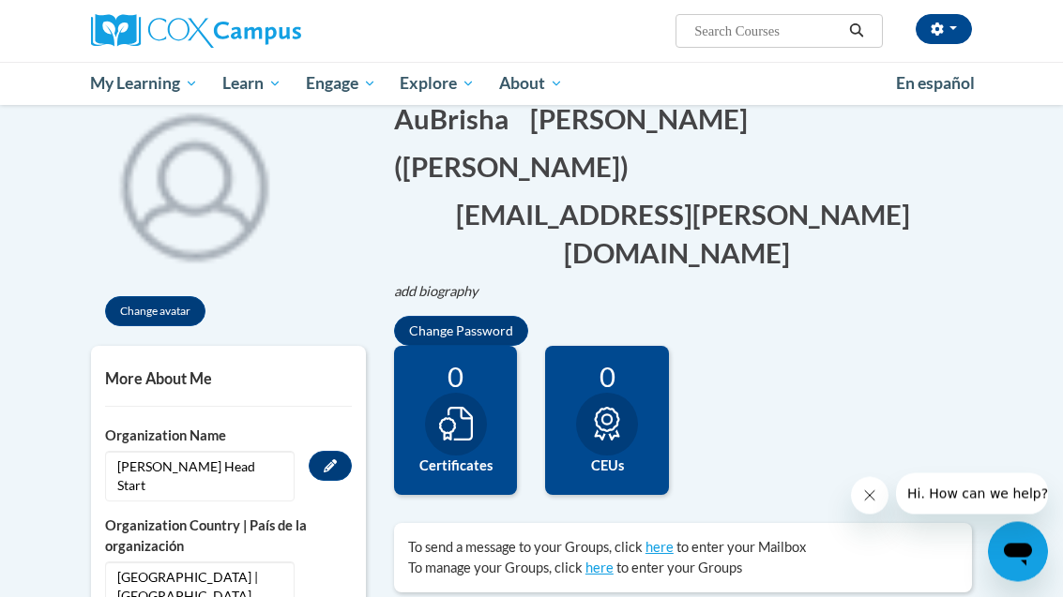
scroll to position [0, 0]
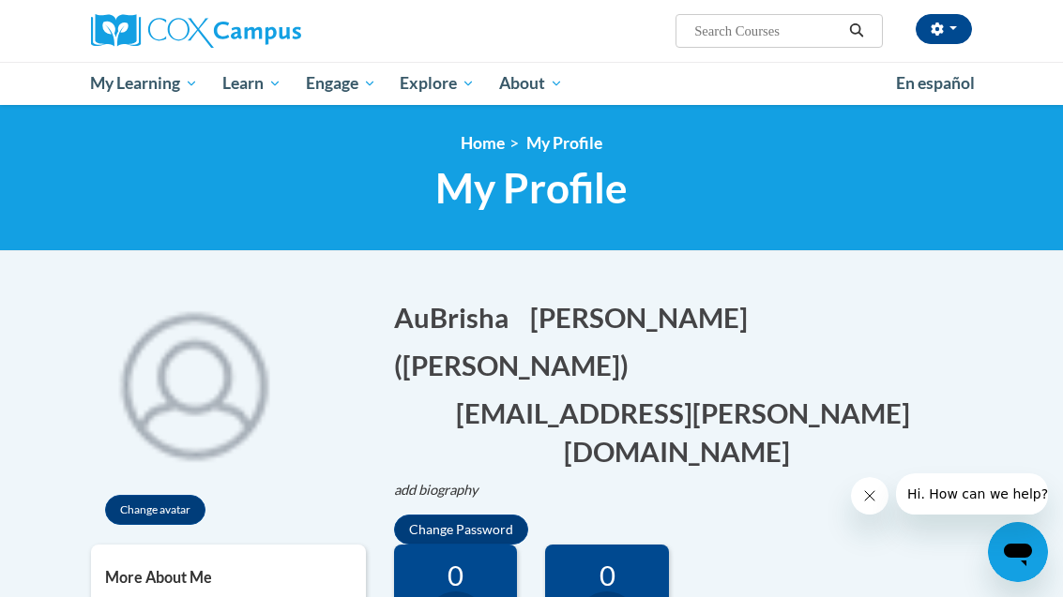
click at [758, 42] on input "Search..." at bounding box center [767, 31] width 150 height 23
type input "The power of language"
click at [861, 35] on button "Search" at bounding box center [856, 31] width 28 height 23
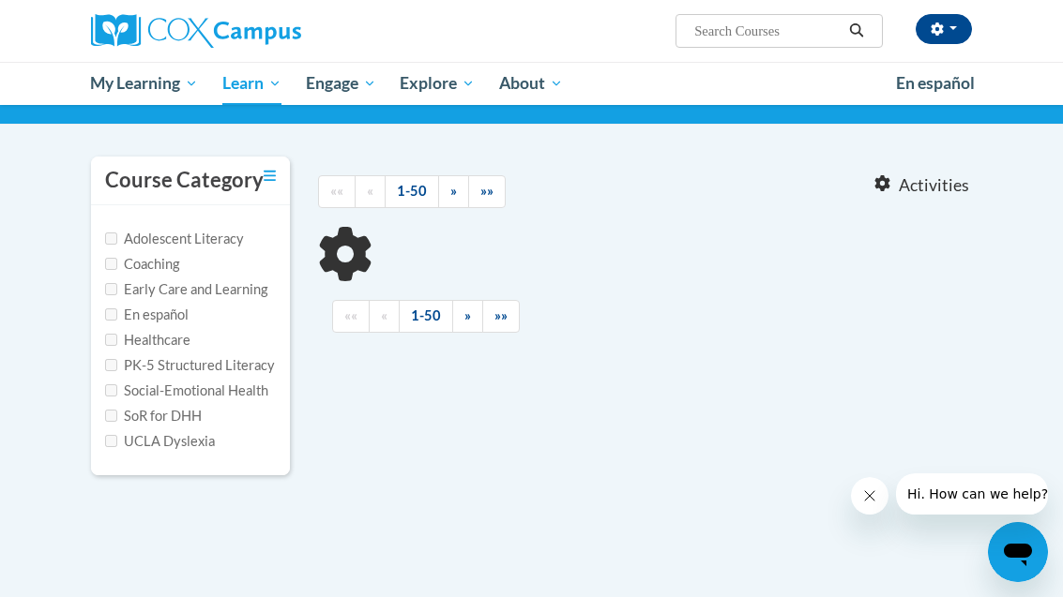
scroll to position [133, 0]
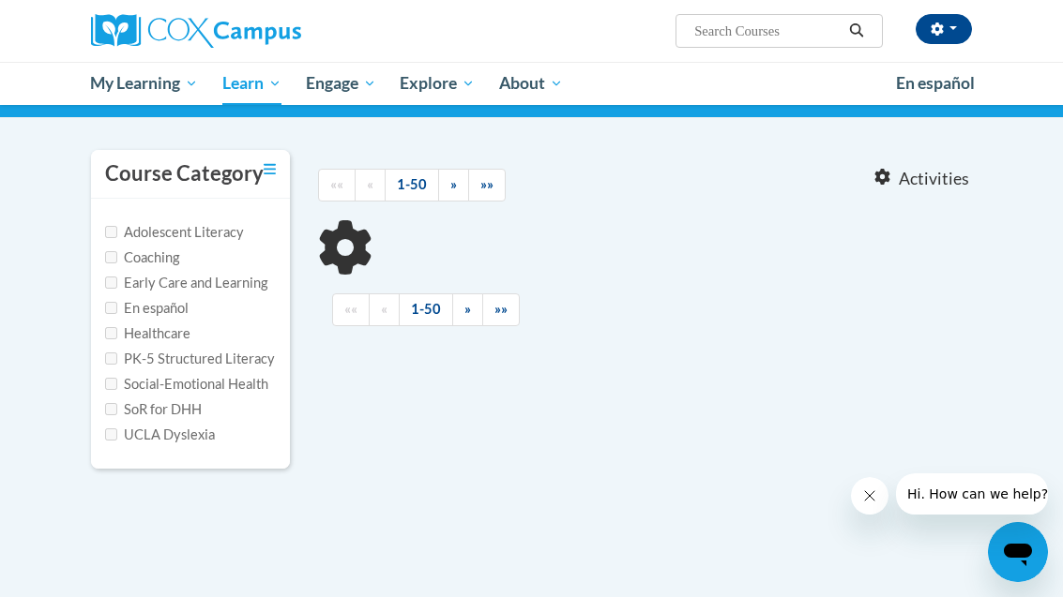
type input "The power of language"
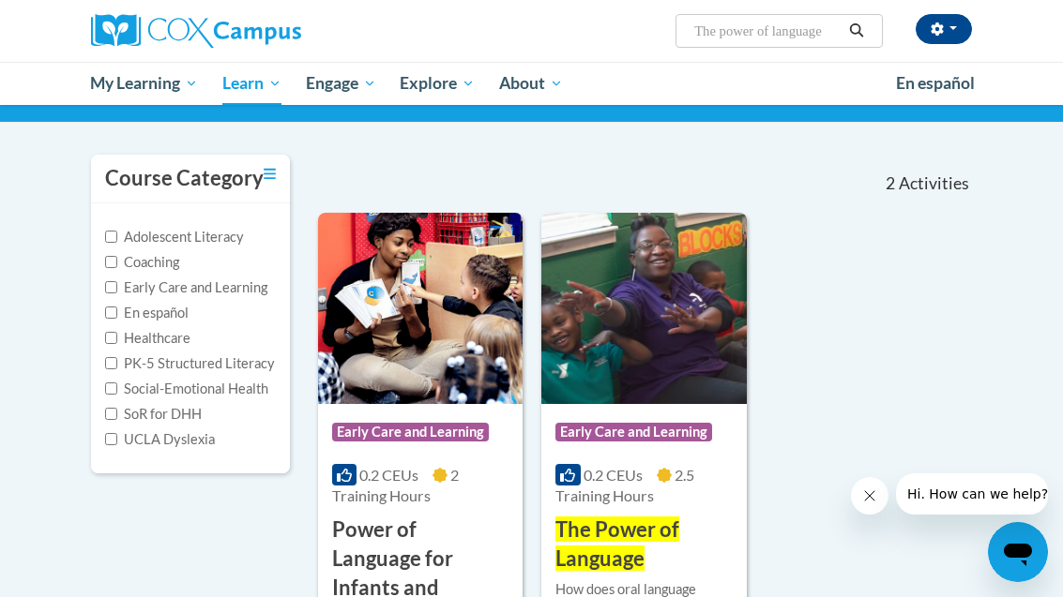
scroll to position [123, 0]
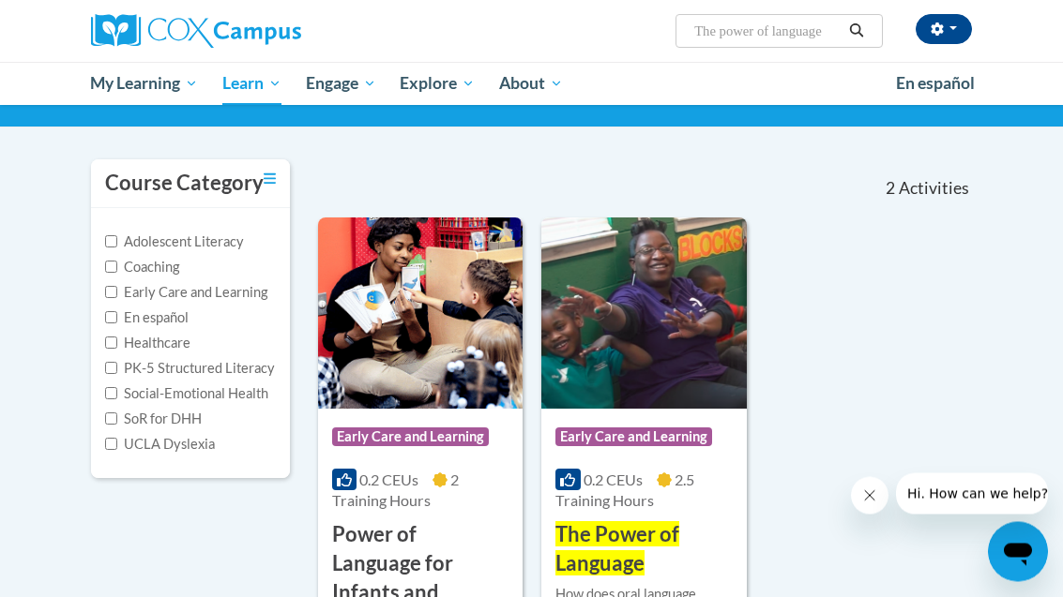
click at [656, 352] on img at bounding box center [643, 314] width 204 height 191
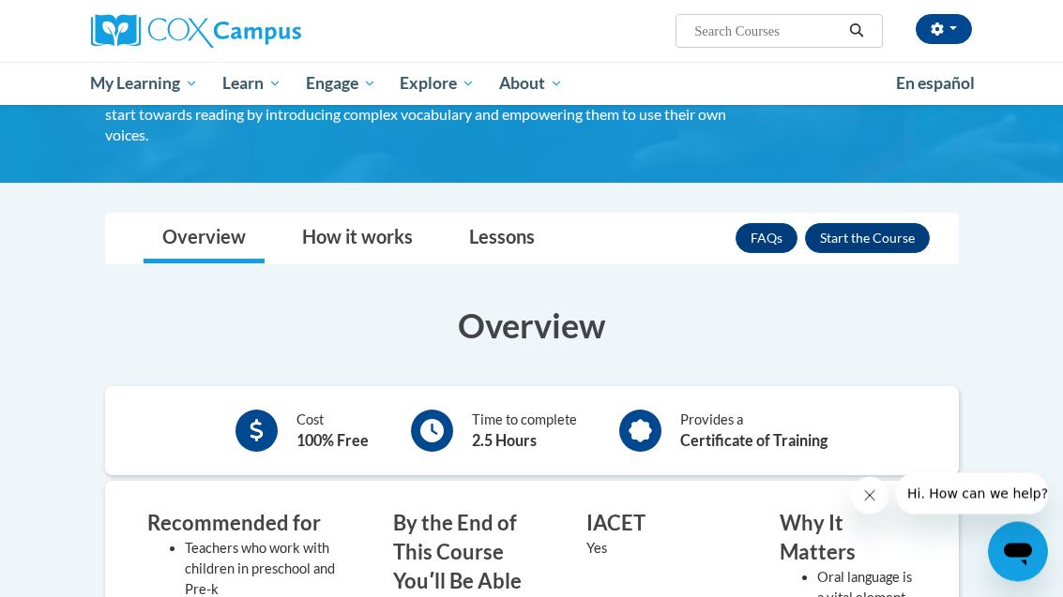
scroll to position [157, 0]
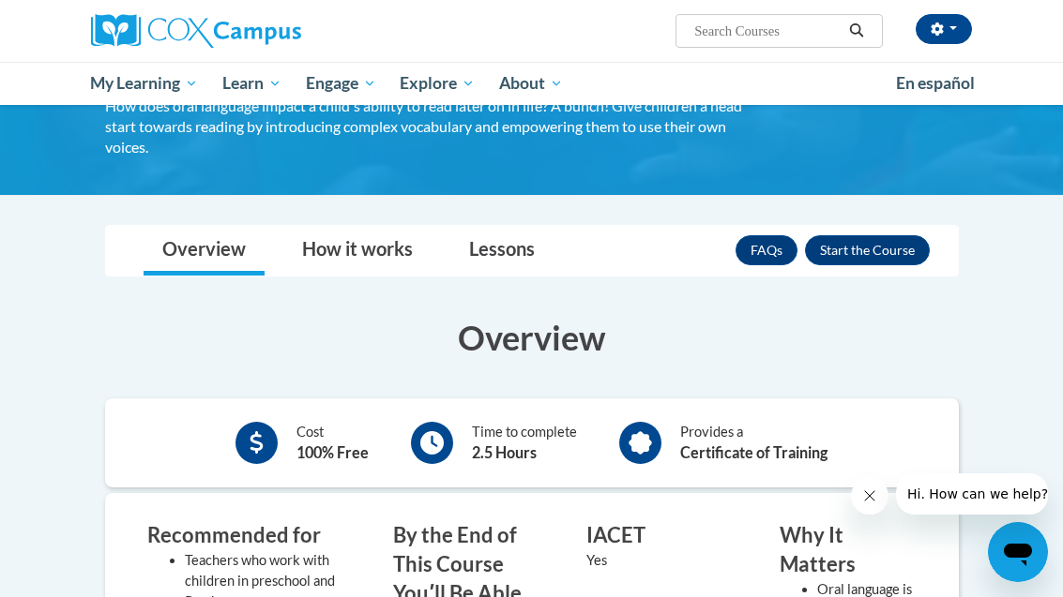
click at [874, 254] on button "Enroll" at bounding box center [867, 250] width 125 height 30
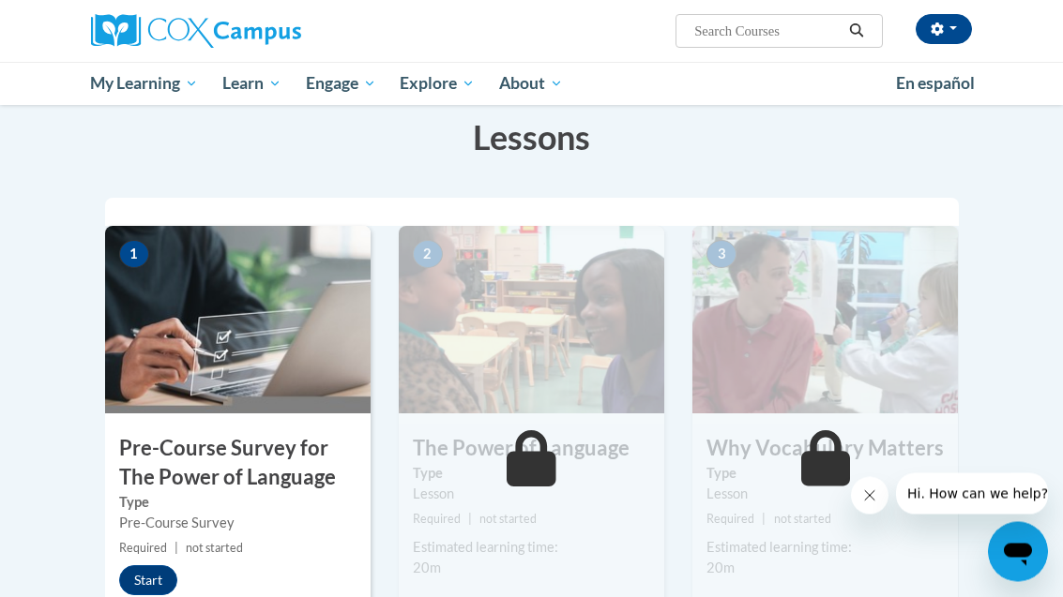
scroll to position [295, 0]
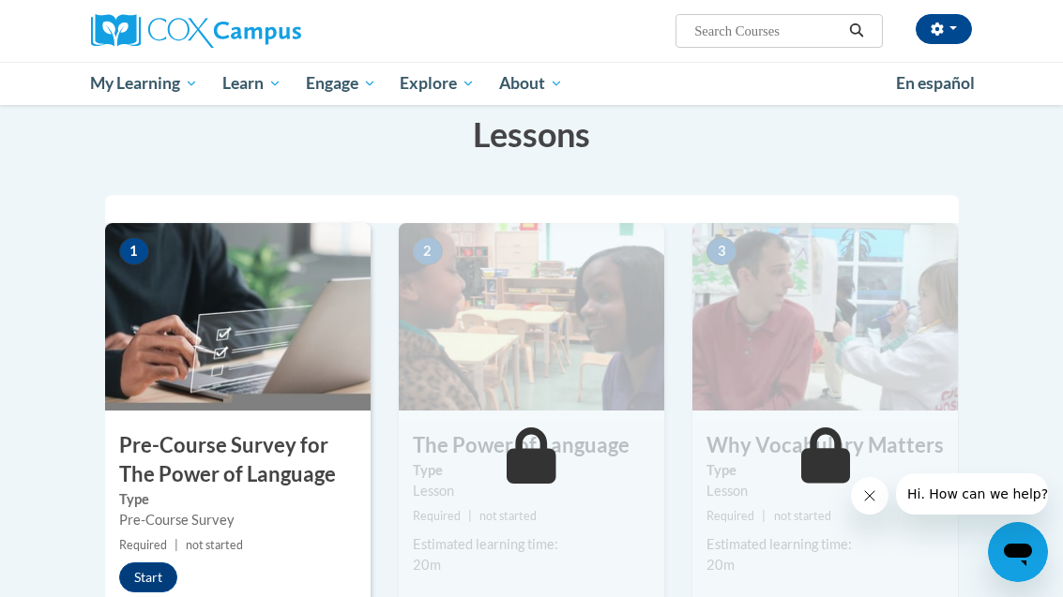
click at [157, 574] on button "Start" at bounding box center [148, 578] width 58 height 30
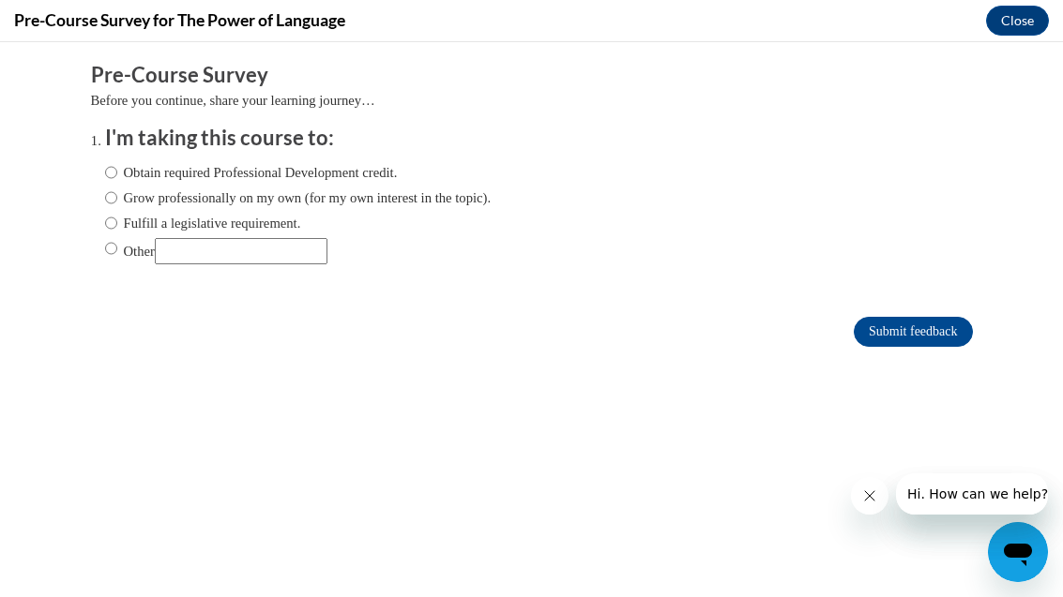
scroll to position [0, 0]
click at [139, 181] on label "Obtain required Professional Development credit." at bounding box center [251, 172] width 293 height 21
click at [117, 181] on input "Obtain required Professional Development credit." at bounding box center [111, 172] width 12 height 21
radio input "true"
click at [930, 347] on input "Submit feedback" at bounding box center [913, 332] width 118 height 30
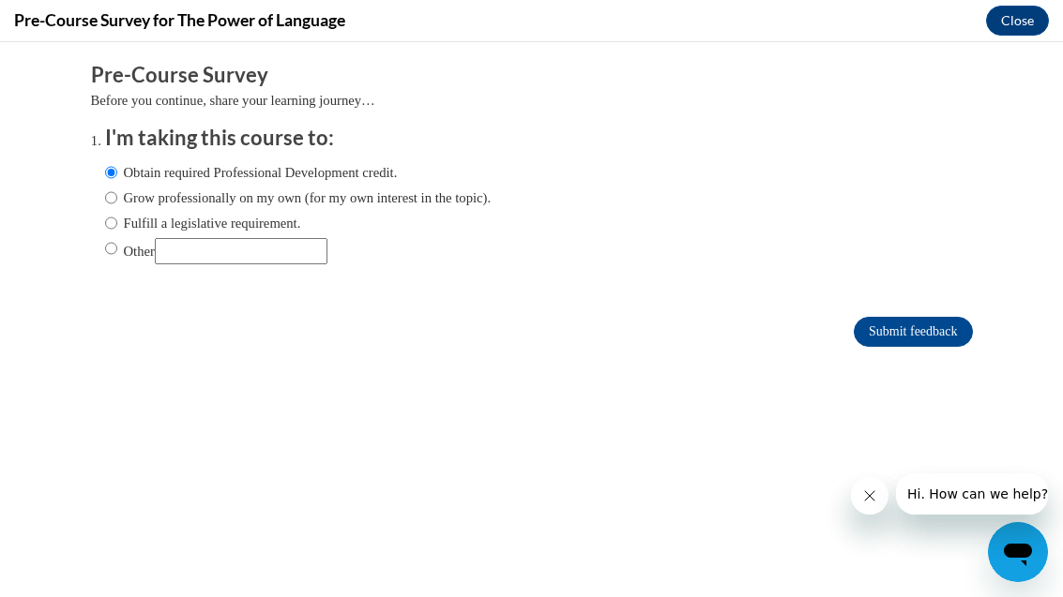
click at [873, 505] on button "Close message from company" at bounding box center [870, 496] width 38 height 38
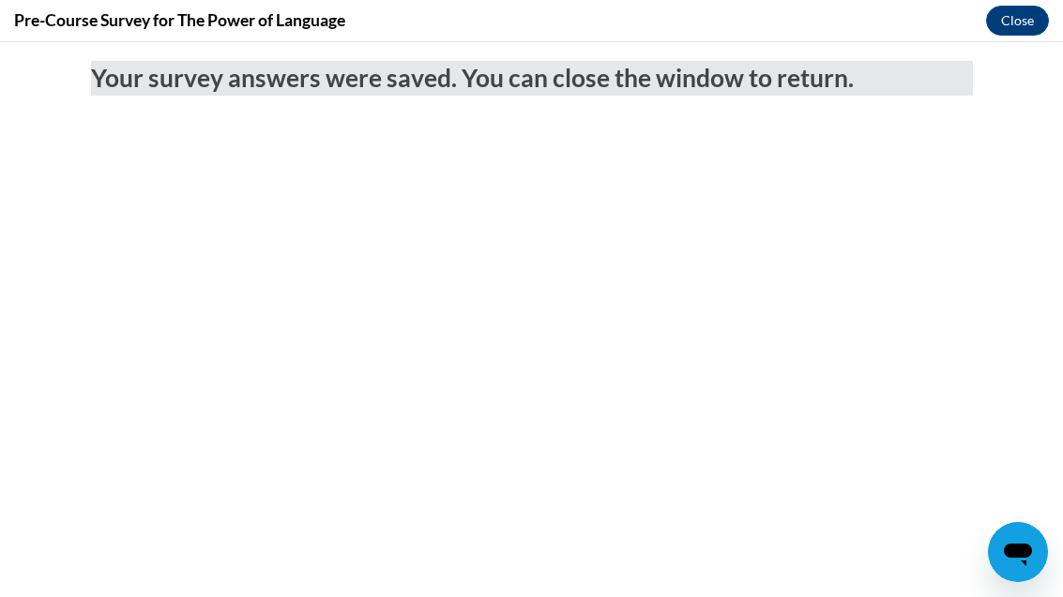
click at [1024, 21] on button "Close" at bounding box center [1017, 21] width 63 height 30
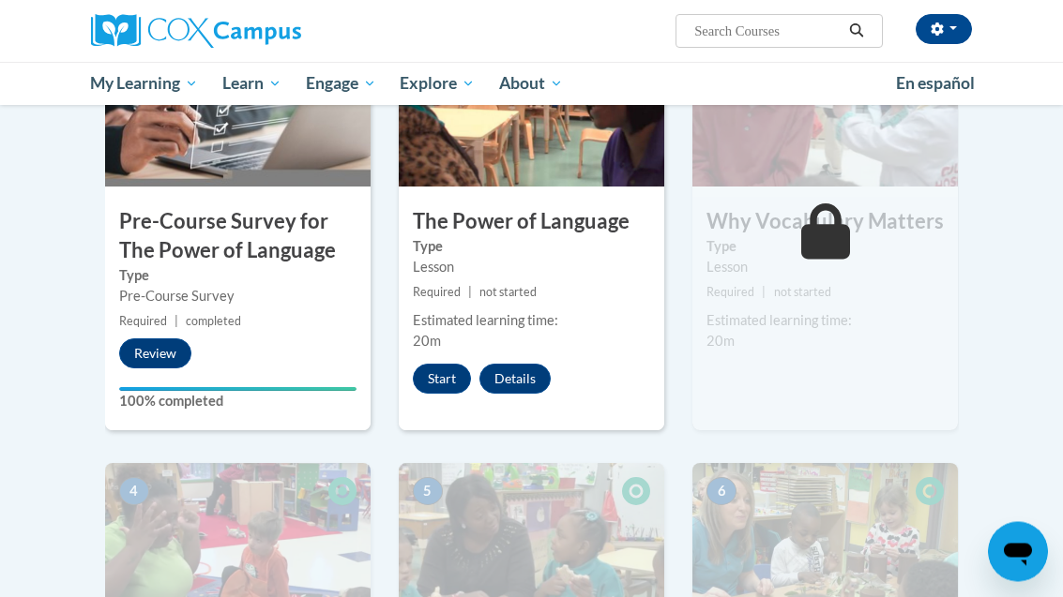
scroll to position [515, 0]
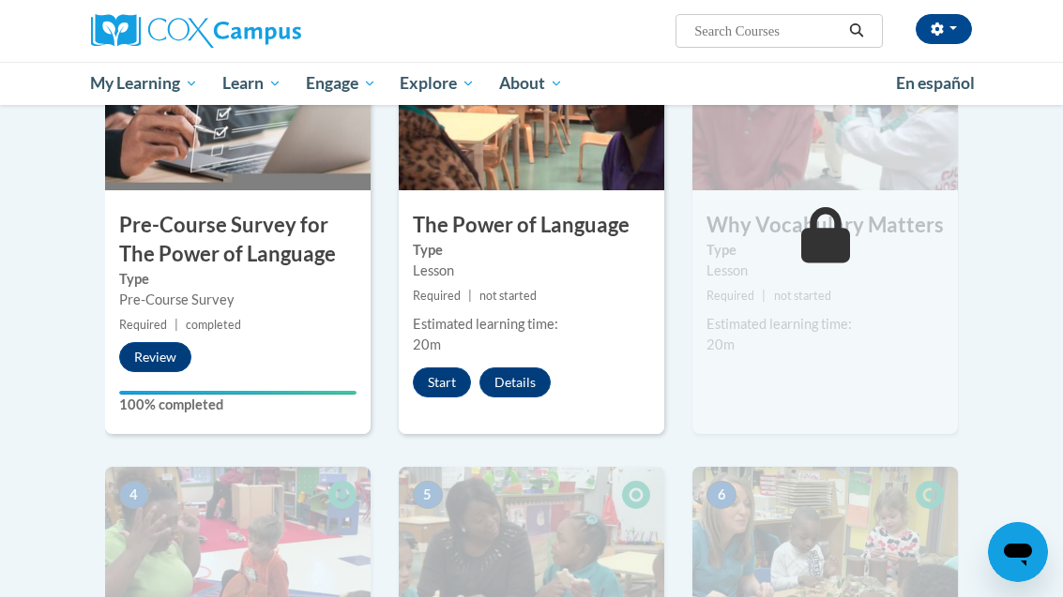
click at [445, 381] on button "Start" at bounding box center [442, 383] width 58 height 30
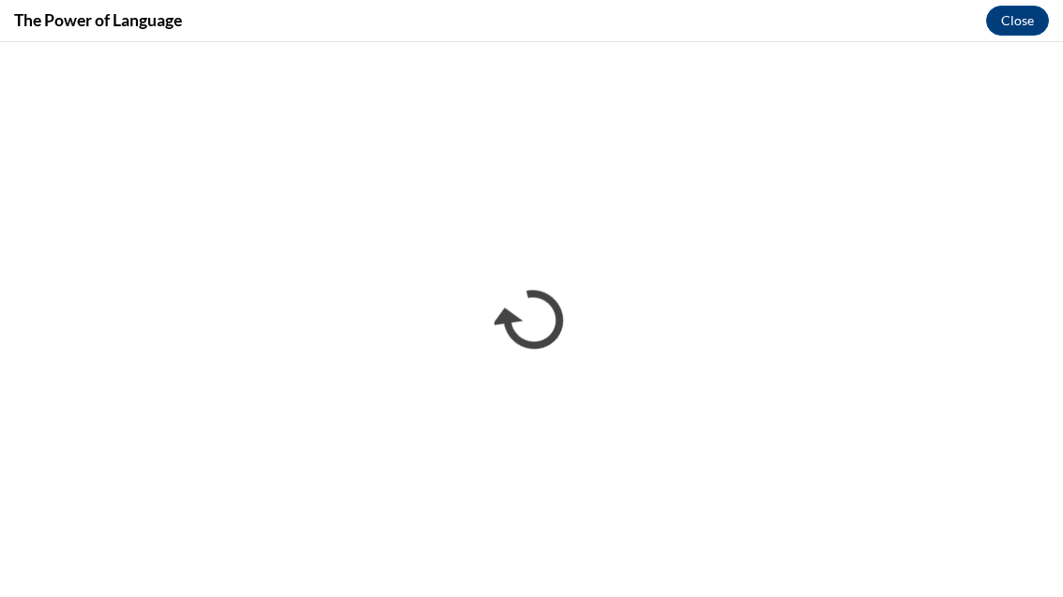
scroll to position [0, 0]
